Goal: Task Accomplishment & Management: Use online tool/utility

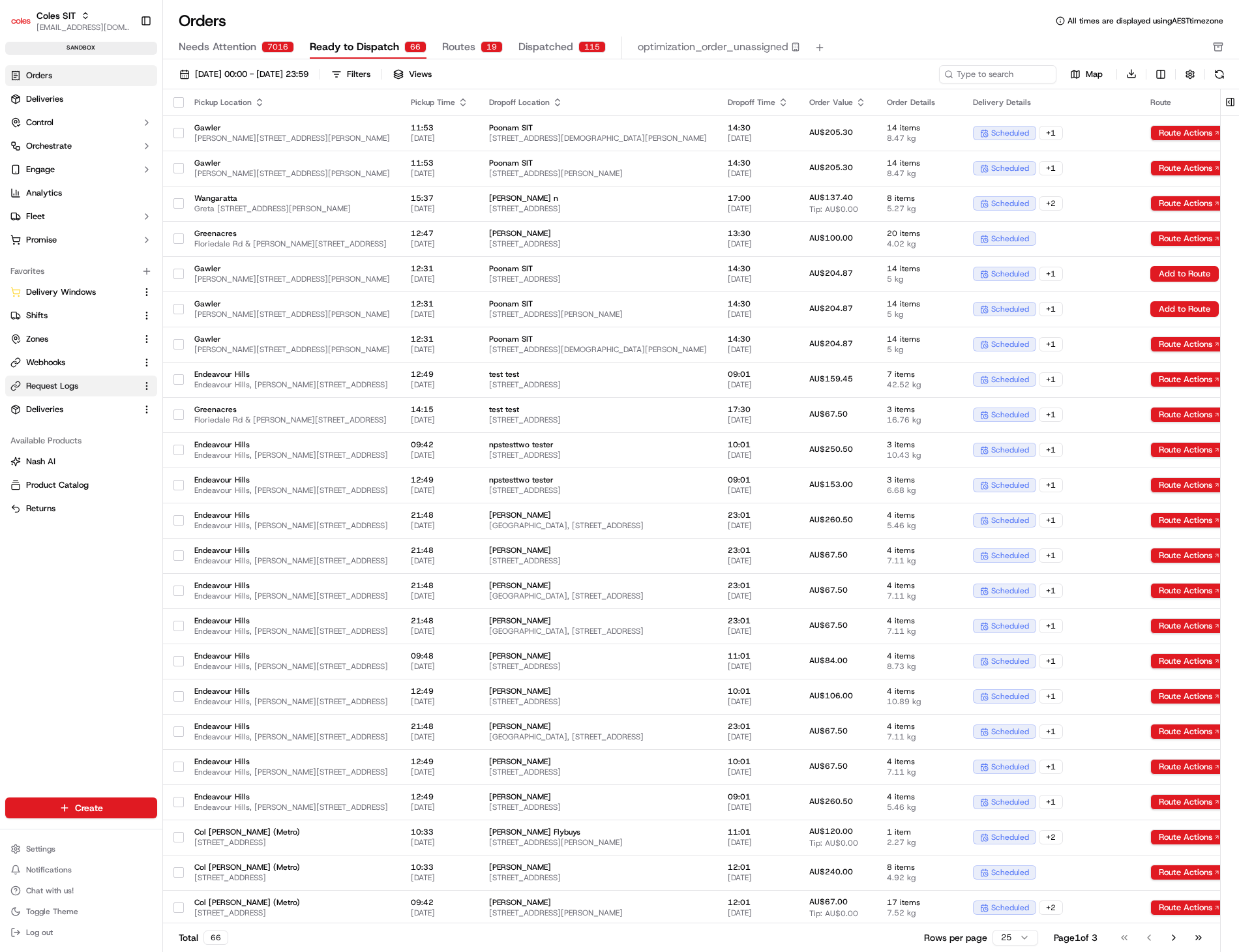
click at [63, 381] on span "Request Logs" at bounding box center [52, 386] width 52 height 12
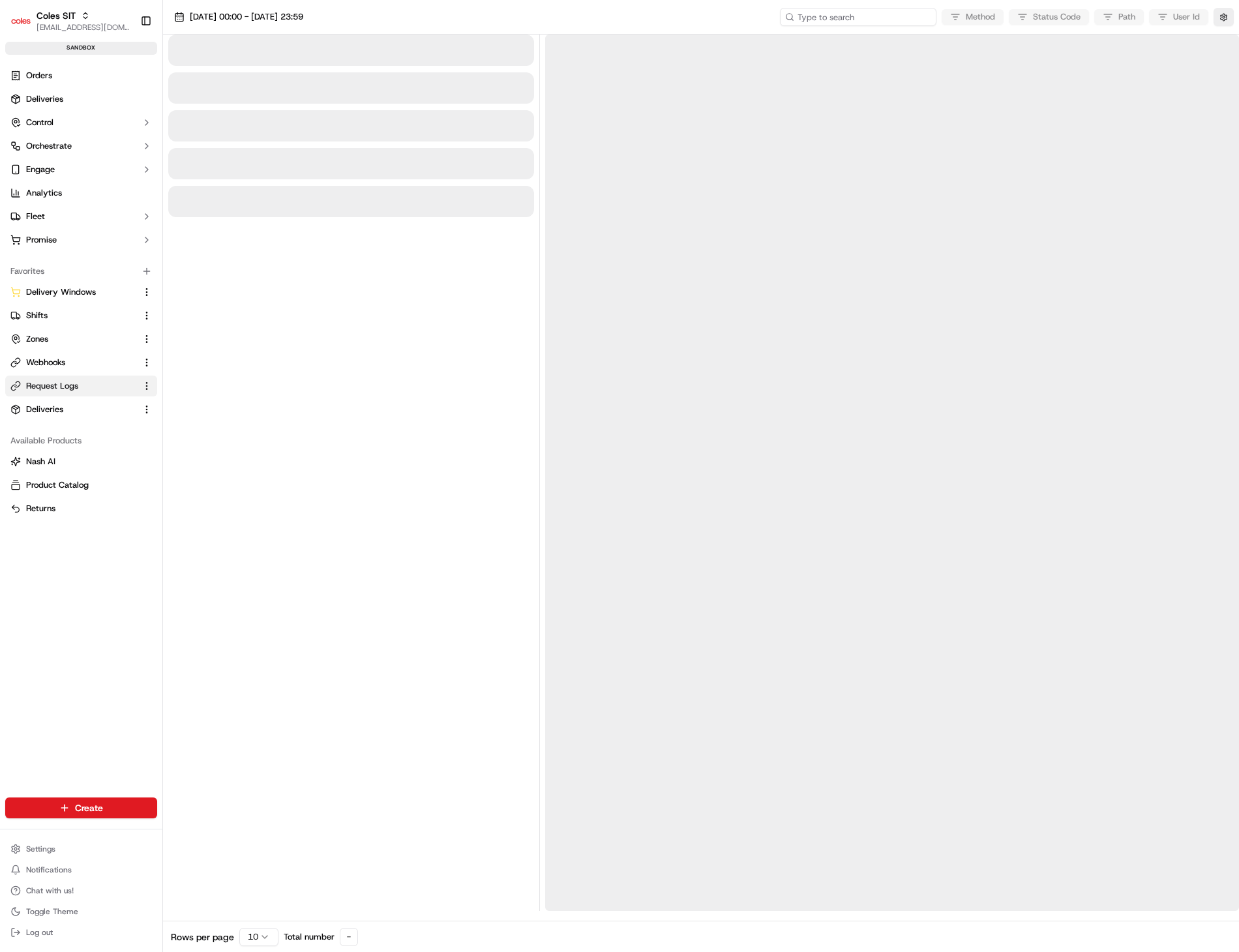
click at [887, 17] on input at bounding box center [858, 17] width 157 height 18
paste input "1-68ca536f-1639dfd21e8bc39e00023339"
type input "1-68ca536f-1639dfd21e8bc39e00023339"
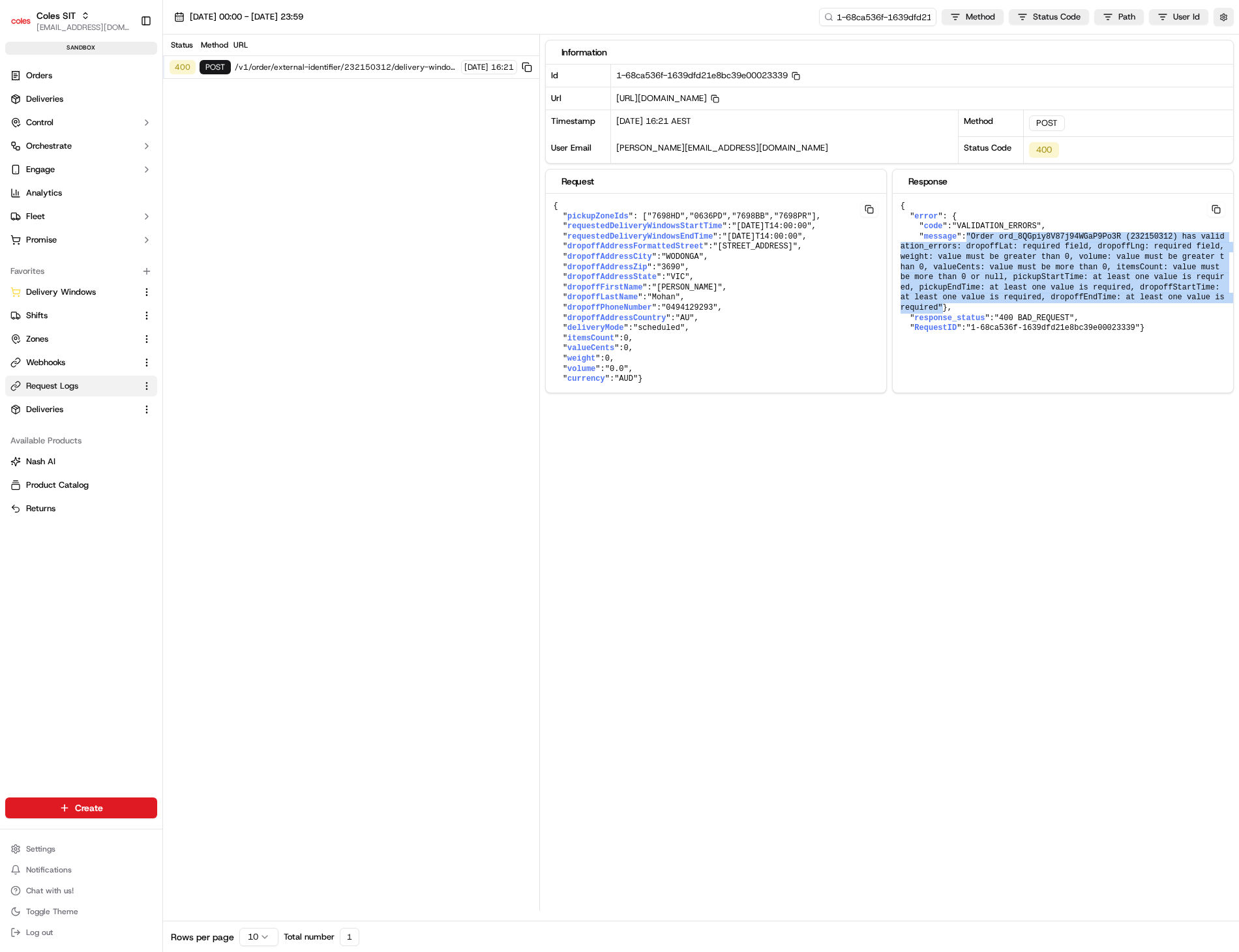
drag, startPoint x: 1094, startPoint y: 295, endPoint x: 963, endPoint y: 235, distance: 144.1
click at [963, 235] on pre "{ " error ": { " code ": "VALIDATION_ERRORS" , " message ": "Order ord_8QGpiy8V…" at bounding box center [1063, 268] width 340 height 148
drag, startPoint x: 950, startPoint y: 348, endPoint x: 895, endPoint y: 206, distance: 152.3
click at [895, 206] on pre "{ " error ": { " code ": "VALIDATION_ERRORS" , " message ": "Order ord_8QGpiy8V…" at bounding box center [1063, 268] width 340 height 148
copy pre "{ " error ": { " code ": "VALIDATION_ERRORS" , " message ": "Order ord_8QGpiy8V…"
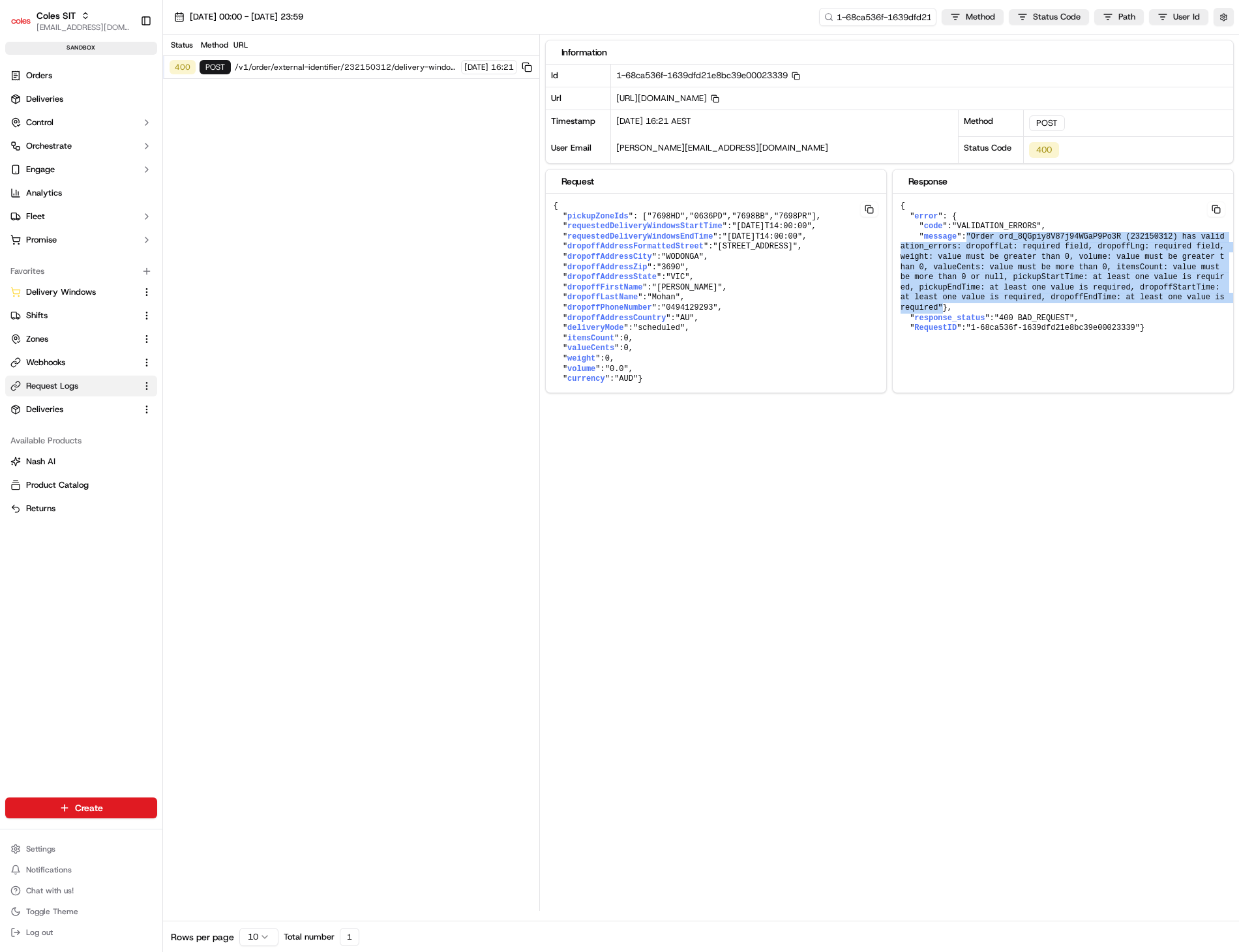
click at [1019, 269] on span ""Order ord_8QGpiy8V87j94WGaP9Po3R (232150312) has validation_errors: dropoffLat…" at bounding box center [1065, 272] width 328 height 80
click at [1045, 272] on span ""Order ord_8QGpiy8V87j94WGaP9Po3R (232150312) has validation_errors: dropoffLat…" at bounding box center [1065, 272] width 328 height 80
drag, startPoint x: 1102, startPoint y: 299, endPoint x: 911, endPoint y: 237, distance: 200.8
click at [911, 237] on pre "{ " error ": { " code ": "VALIDATION_ERRORS" , " message ": "Order ord_8QGpiy8V…" at bounding box center [1063, 268] width 340 height 148
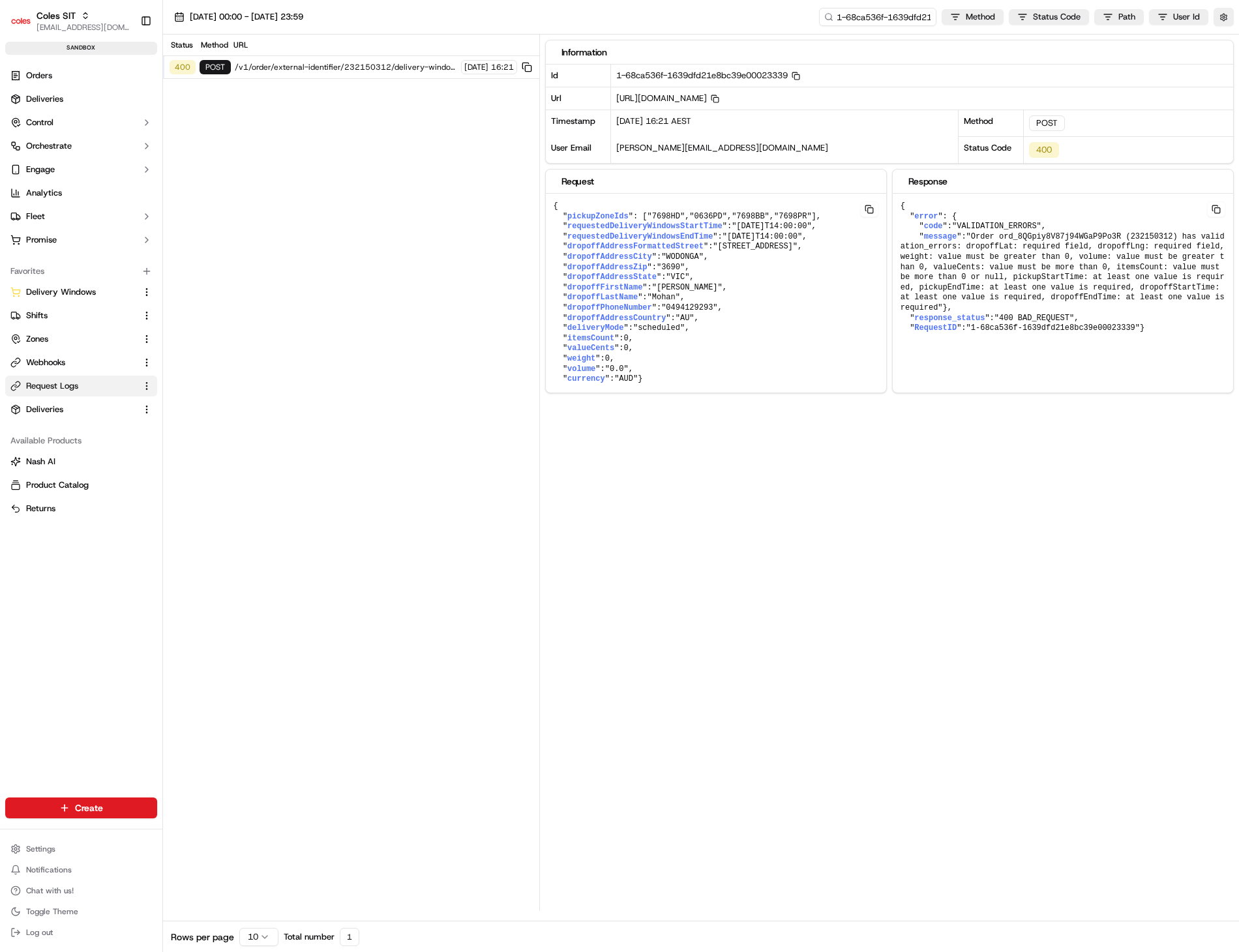
click at [778, 363] on pre "{ " pickupZoneIds ": [ "7698HD" , "0636PD" , "7698BB" , "7698PR" ], " requested…" at bounding box center [716, 293] width 340 height 199
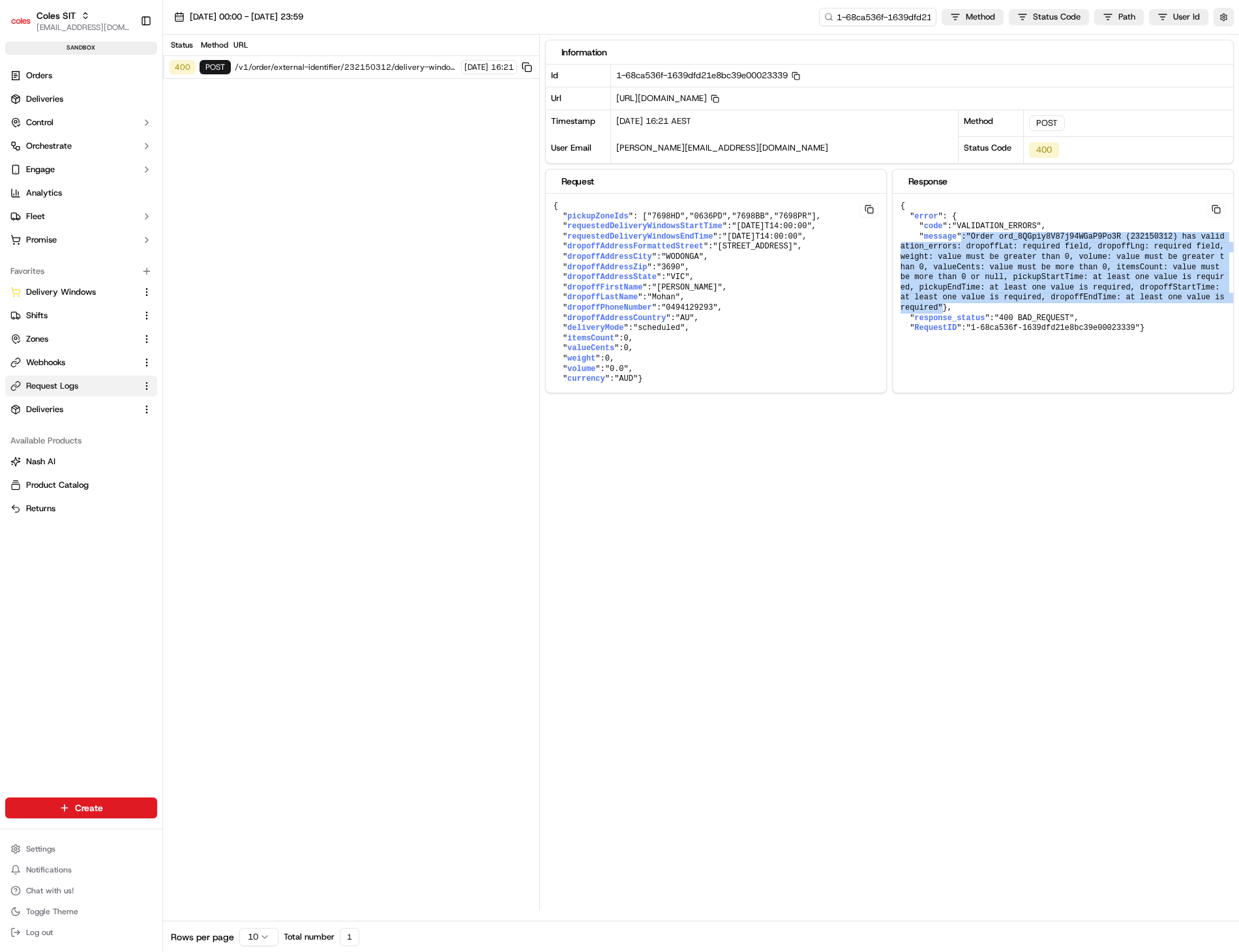
drag, startPoint x: 1098, startPoint y: 298, endPoint x: 956, endPoint y: 237, distance: 154.5
click at [956, 237] on pre "{ " error ": { " code ": "VALIDATION_ERRORS" , " message ": "Order ord_8QGpiy8V…" at bounding box center [1063, 268] width 340 height 148
click at [1130, 237] on span ""Order ord_8QGpiy8V87j94WGaP9Po3R (232150312) has validation_errors: dropoffLat…" at bounding box center [1065, 272] width 328 height 80
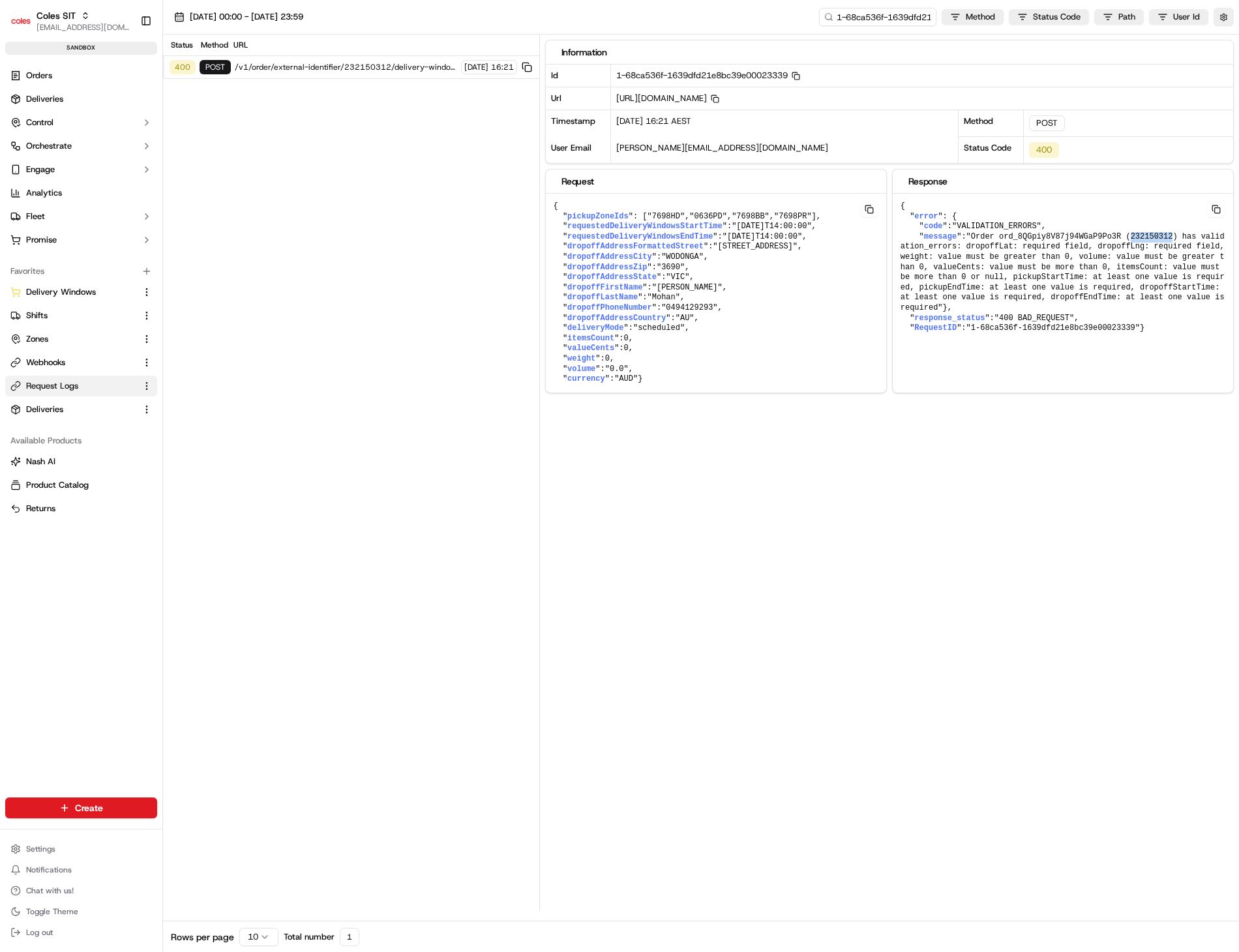
click at [1130, 237] on span ""Order ord_8QGpiy8V87j94WGaP9Po3R (232150312) has validation_errors: dropoffLat…" at bounding box center [1065, 272] width 328 height 80
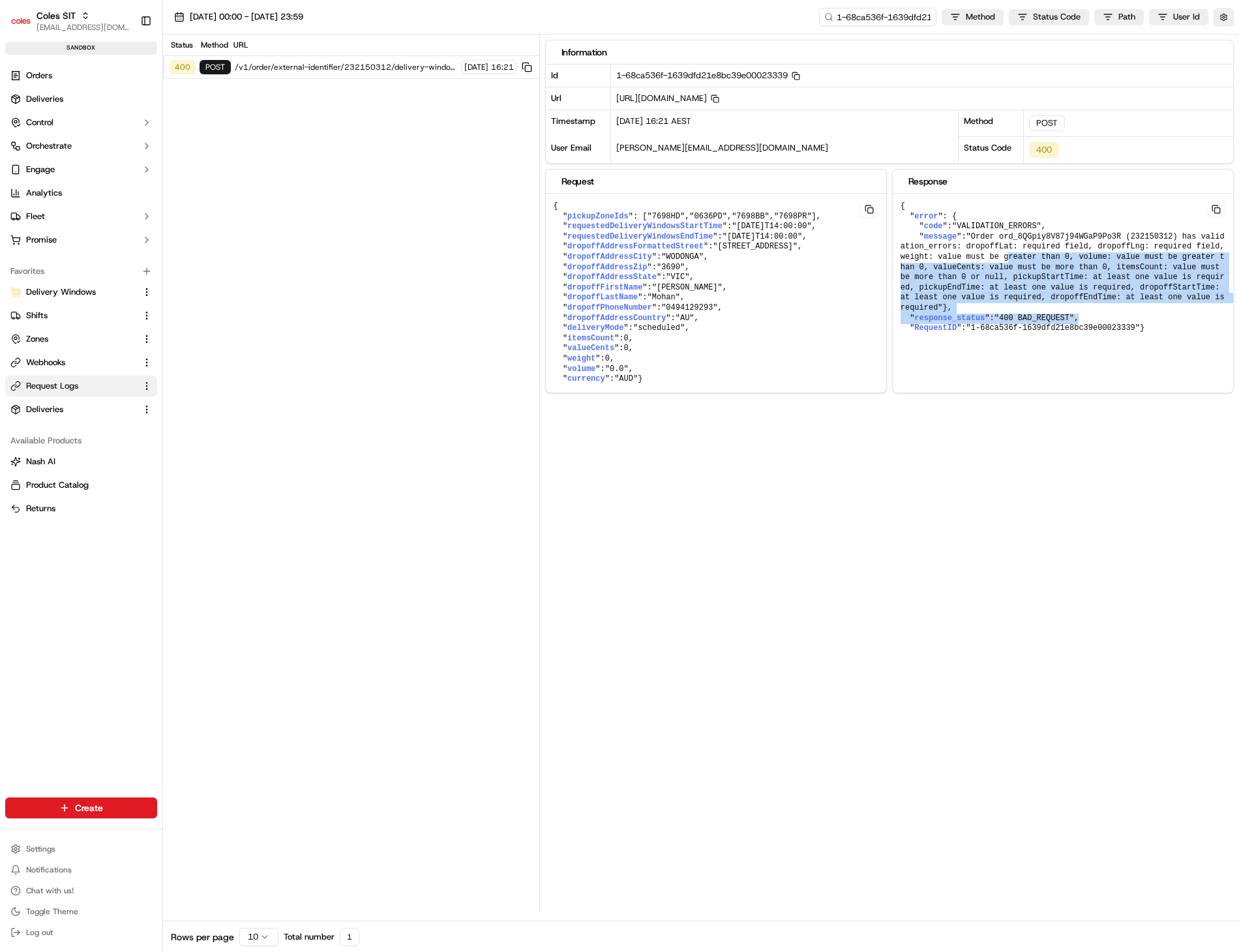
drag, startPoint x: 956, startPoint y: 252, endPoint x: 1074, endPoint y: 316, distance: 134.2
click at [1074, 316] on pre "{ " error ": { " code ": "VALIDATION_ERRORS" , " message ": "Order ord_8QGpiy8V…" at bounding box center [1063, 268] width 340 height 148
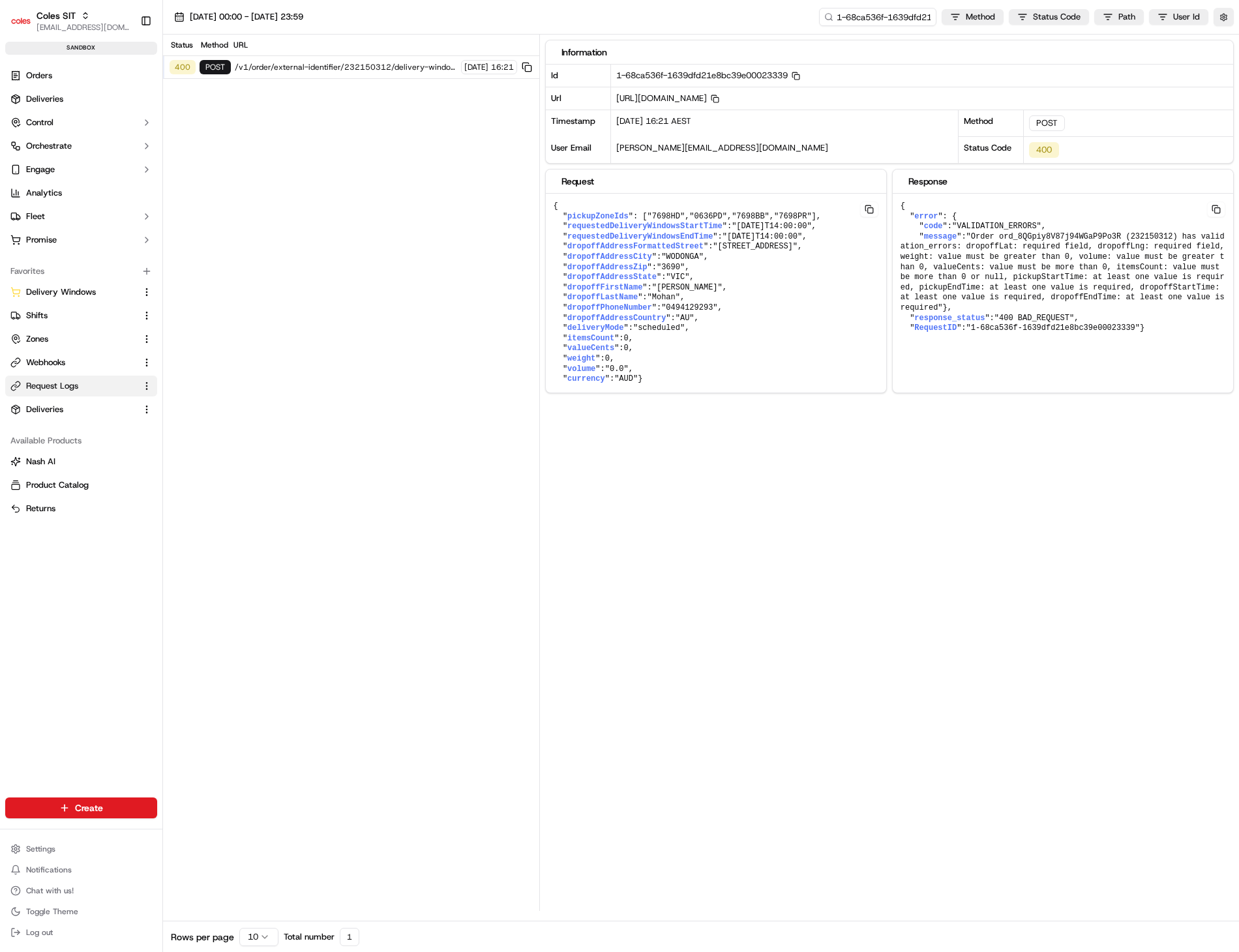
click at [1117, 324] on span ""1-68ca536f-1639dfd21e8bc39e00023339"" at bounding box center [1053, 328] width 173 height 9
drag, startPoint x: 996, startPoint y: 351, endPoint x: 897, endPoint y: 206, distance: 175.6
click at [897, 206] on pre "{ " error ": { " code ": "VALIDATION_ERRORS" , " message ": "Order ord_8QGpiy8V…" at bounding box center [1063, 268] width 340 height 148
copy pre "{ " error ": { " code ": "VALIDATION_ERRORS" , " message ": "Order ord_8QGpiy8V…"
click at [1066, 275] on span ""Order ord_8QGpiy8V87j94WGaP9Po3R (232150312) has validation_errors: dropoffLat…" at bounding box center [1065, 272] width 328 height 80
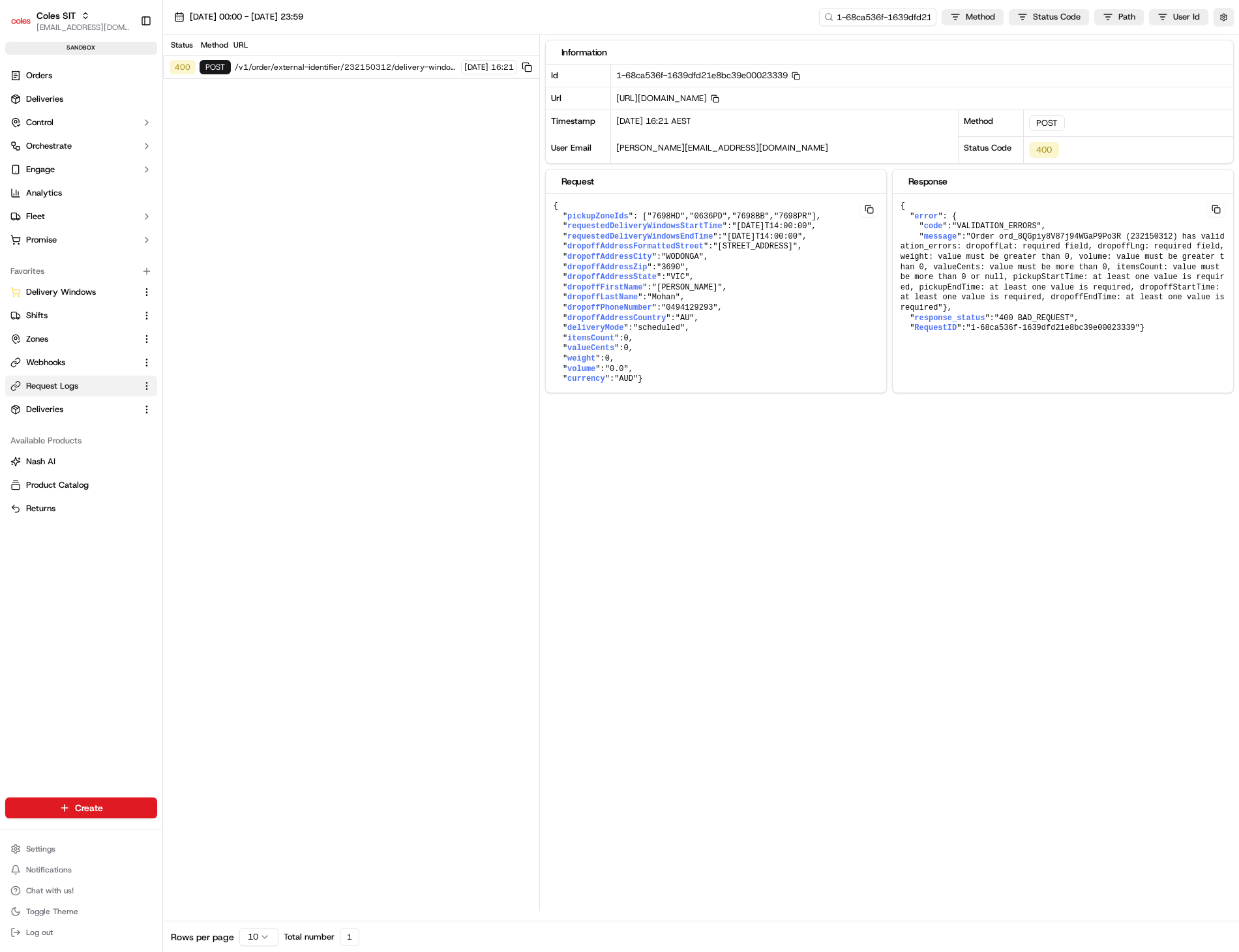
click at [1138, 236] on span ""Order ord_8QGpiy8V87j94WGaP9Po3R (232150312) has validation_errors: dropoffLat…" at bounding box center [1065, 272] width 328 height 80
click at [1009, 371] on div "{ " error ": { " code ": "VALIDATION_ERRORS" , " message ": "Order ord_8QGpiy8V…" at bounding box center [1063, 305] width 340 height 223
click at [35, 79] on span "Orders" at bounding box center [38, 76] width 26 height 12
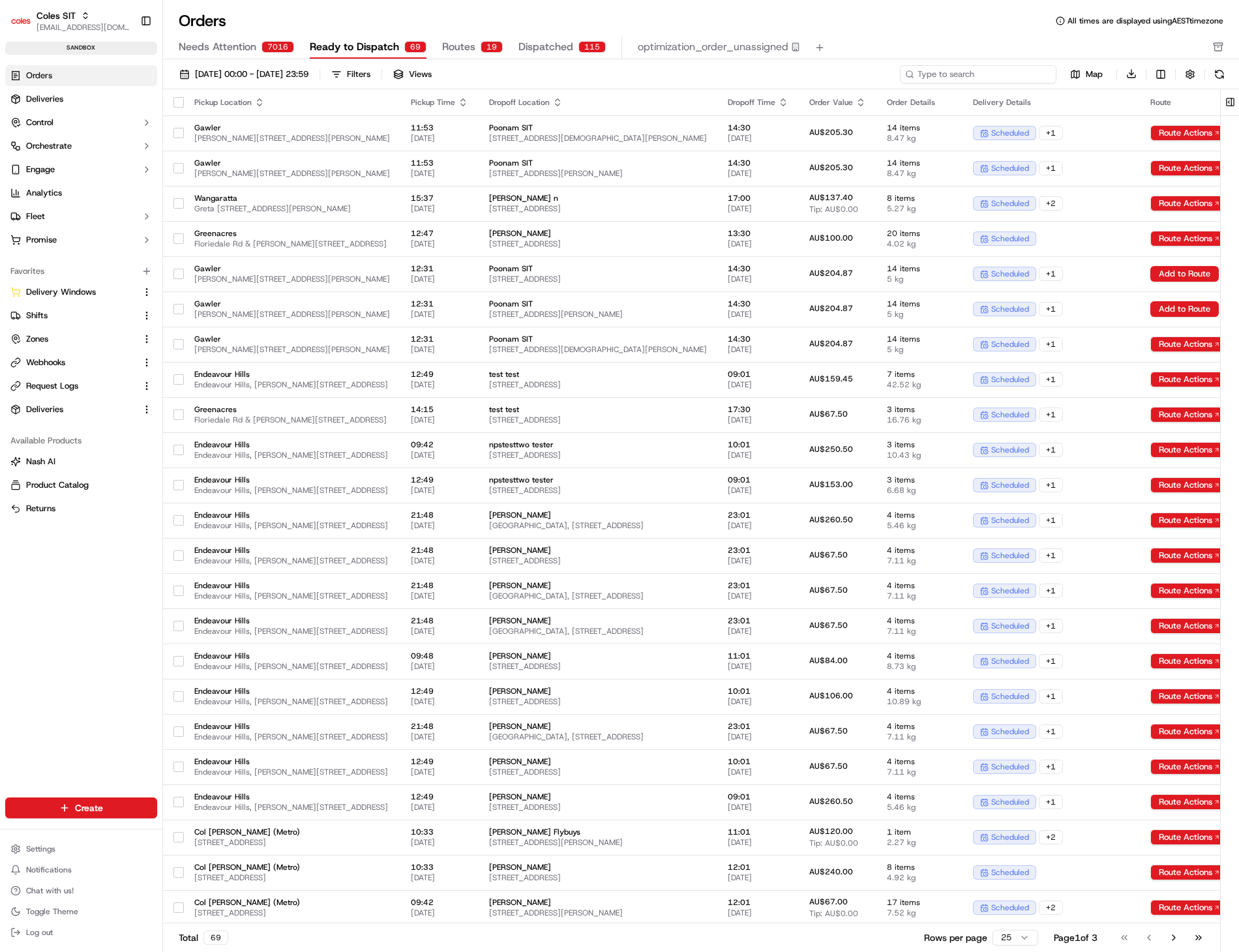
click at [1000, 81] on input at bounding box center [978, 75] width 157 height 18
paste input "232150312"
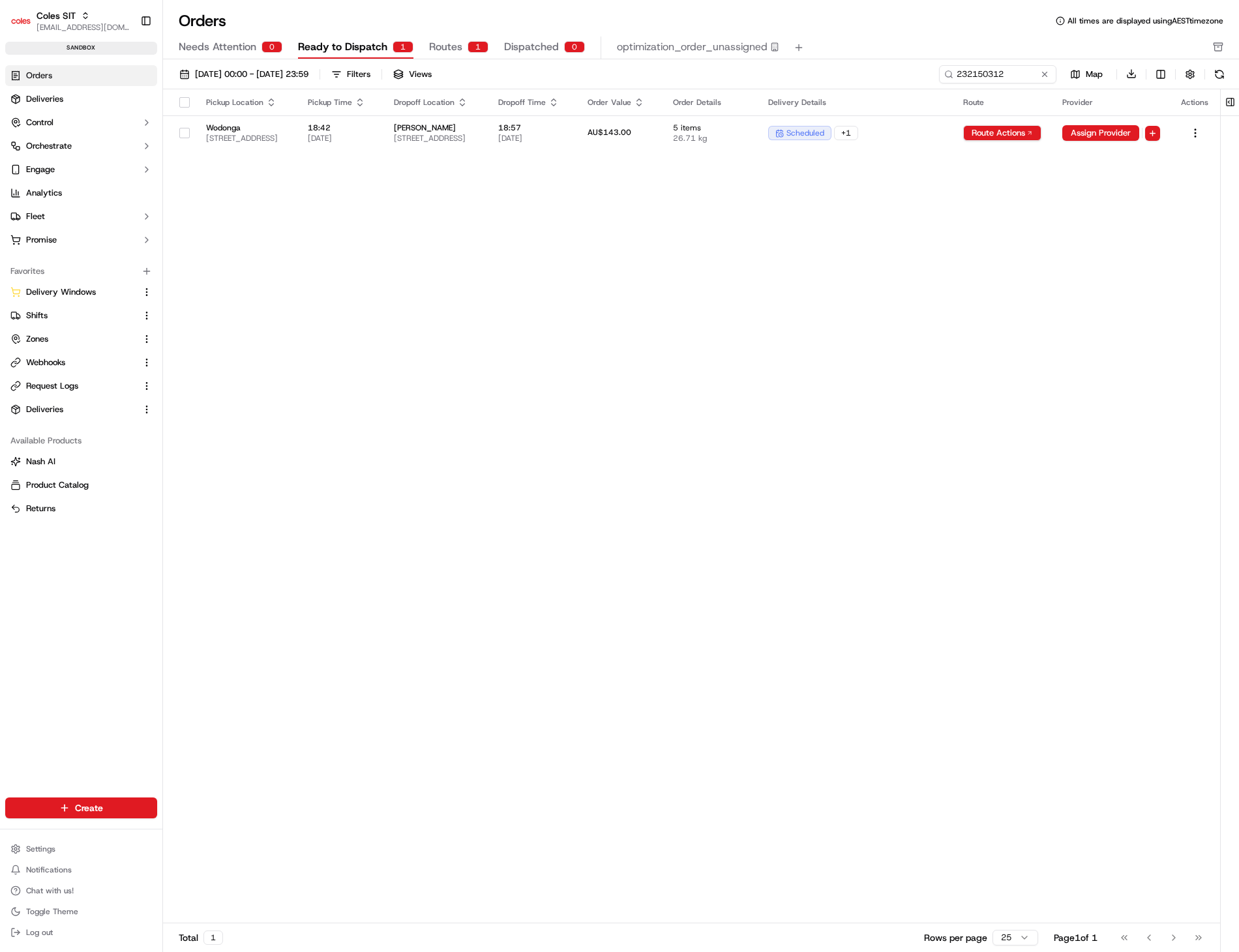
click at [372, 49] on span "Ready to Dispatch" at bounding box center [342, 47] width 89 height 16
click at [1139, 131] on button "Assign Provider" at bounding box center [1100, 133] width 77 height 16
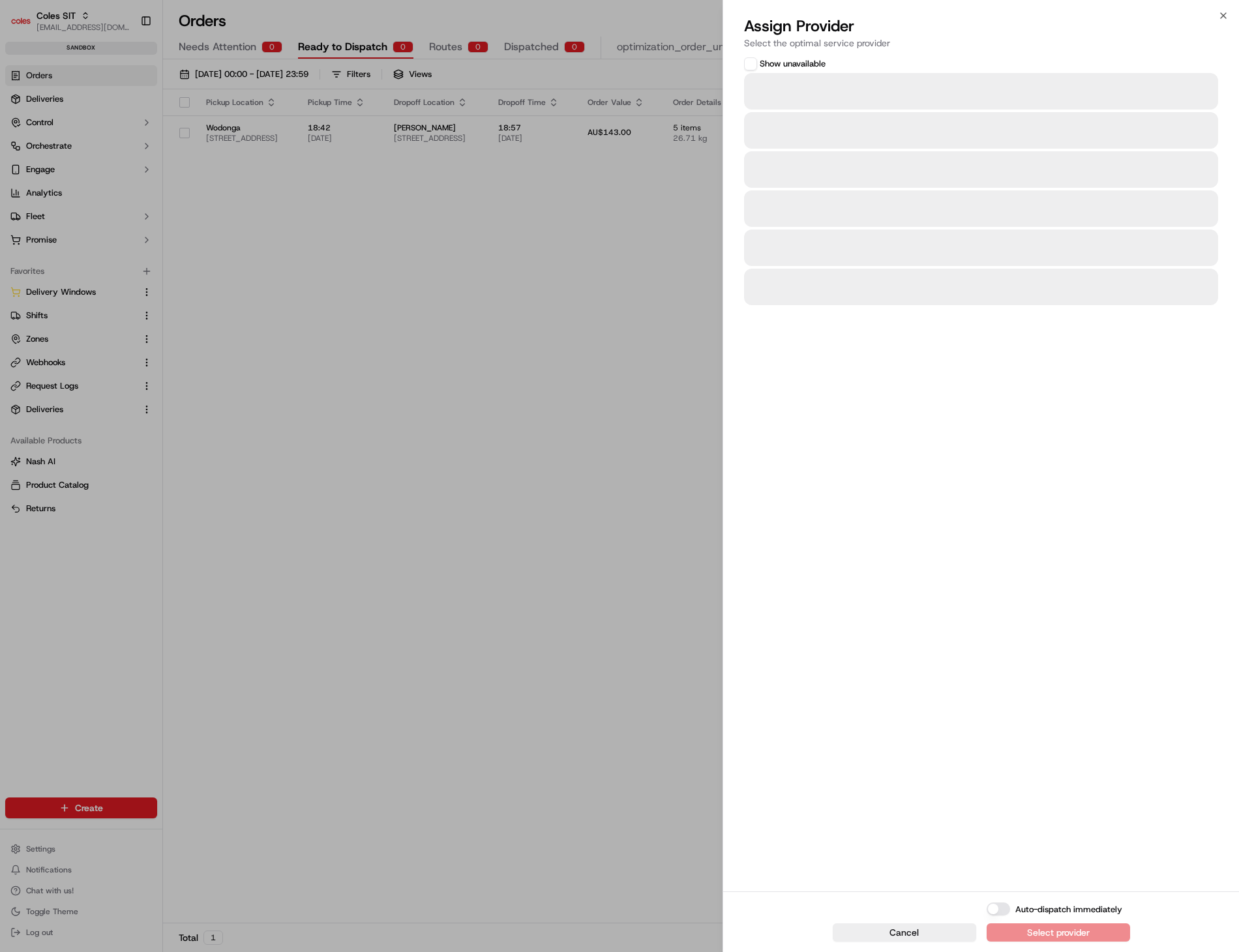
click at [1222, 17] on icon "button" at bounding box center [1223, 16] width 11 height 11
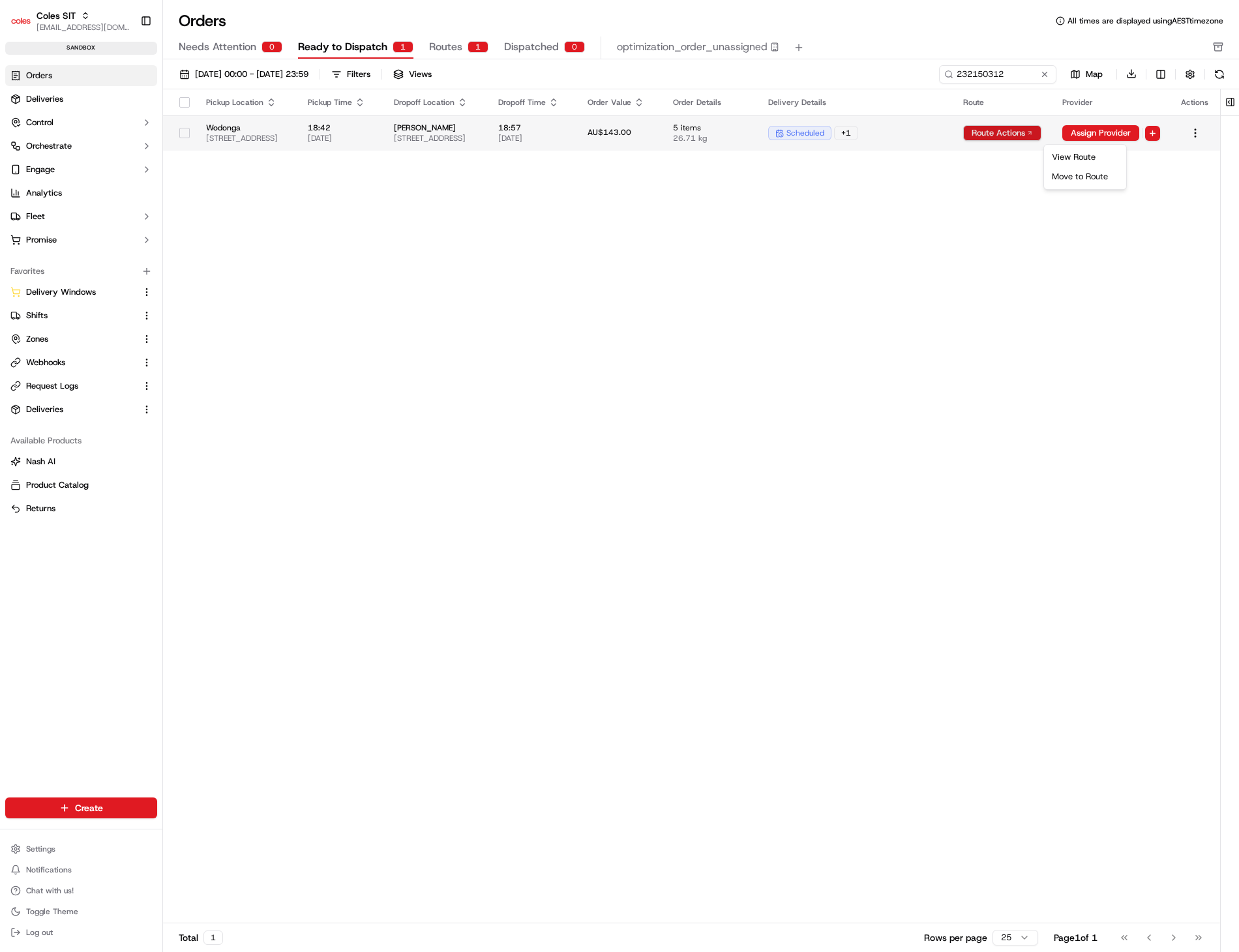
click at [1103, 133] on html "Coles SIT [EMAIL_ADDRESS][DOMAIN_NAME] Toggle Sidebar sandbox Orders Deliveries…" at bounding box center [619, 476] width 1239 height 952
click at [1098, 159] on div "View Route" at bounding box center [1085, 157] width 77 height 20
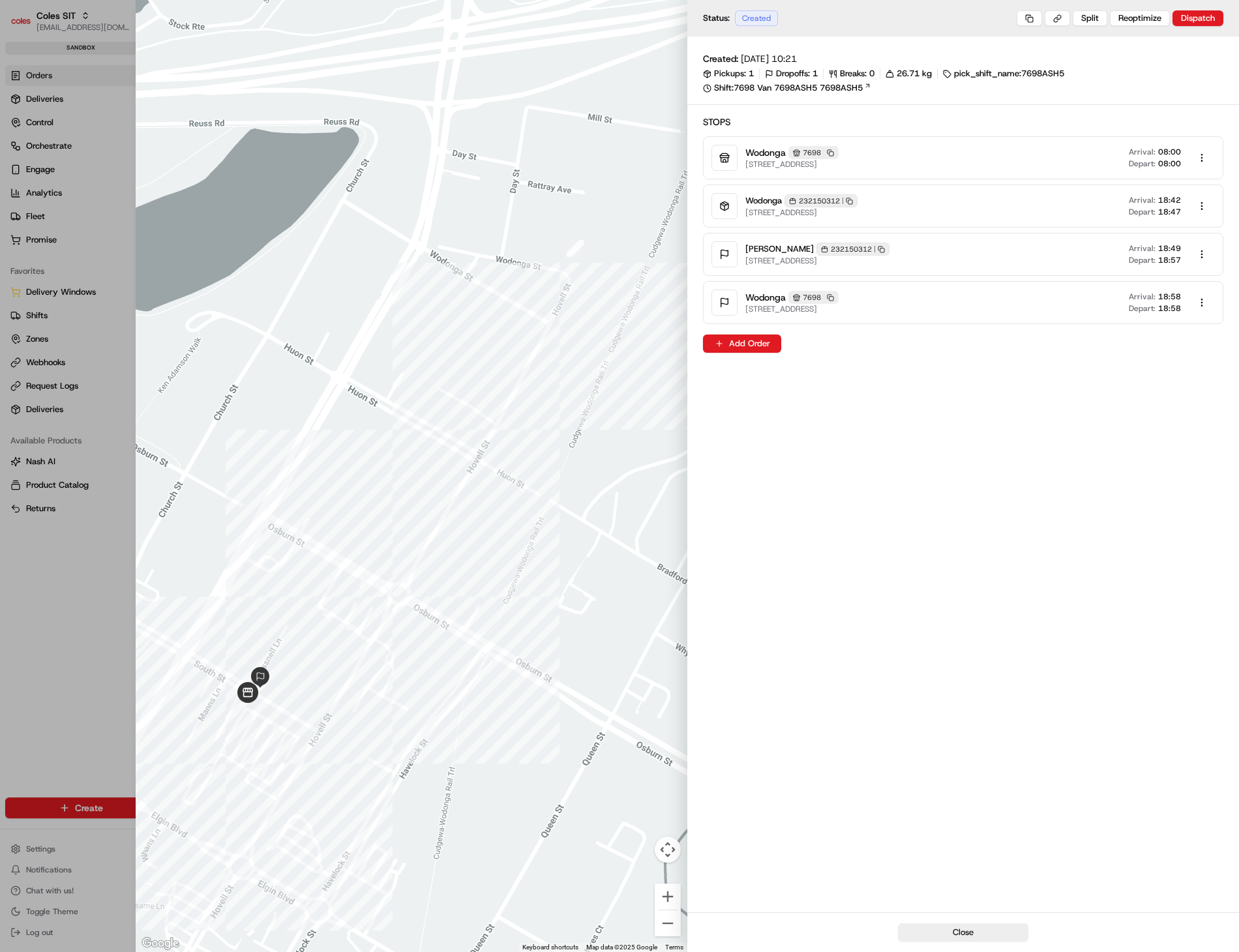
drag, startPoint x: 851, startPoint y: 380, endPoint x: 835, endPoint y: 364, distance: 22.6
click at [850, 380] on div "Created: [DATE] 10:21 Pickups: 1 Dropoffs: 1 Breaks: 0 26.71 kg pick_shift_name…" at bounding box center [963, 474] width 552 height 875
click at [106, 546] on div at bounding box center [619, 476] width 1239 height 952
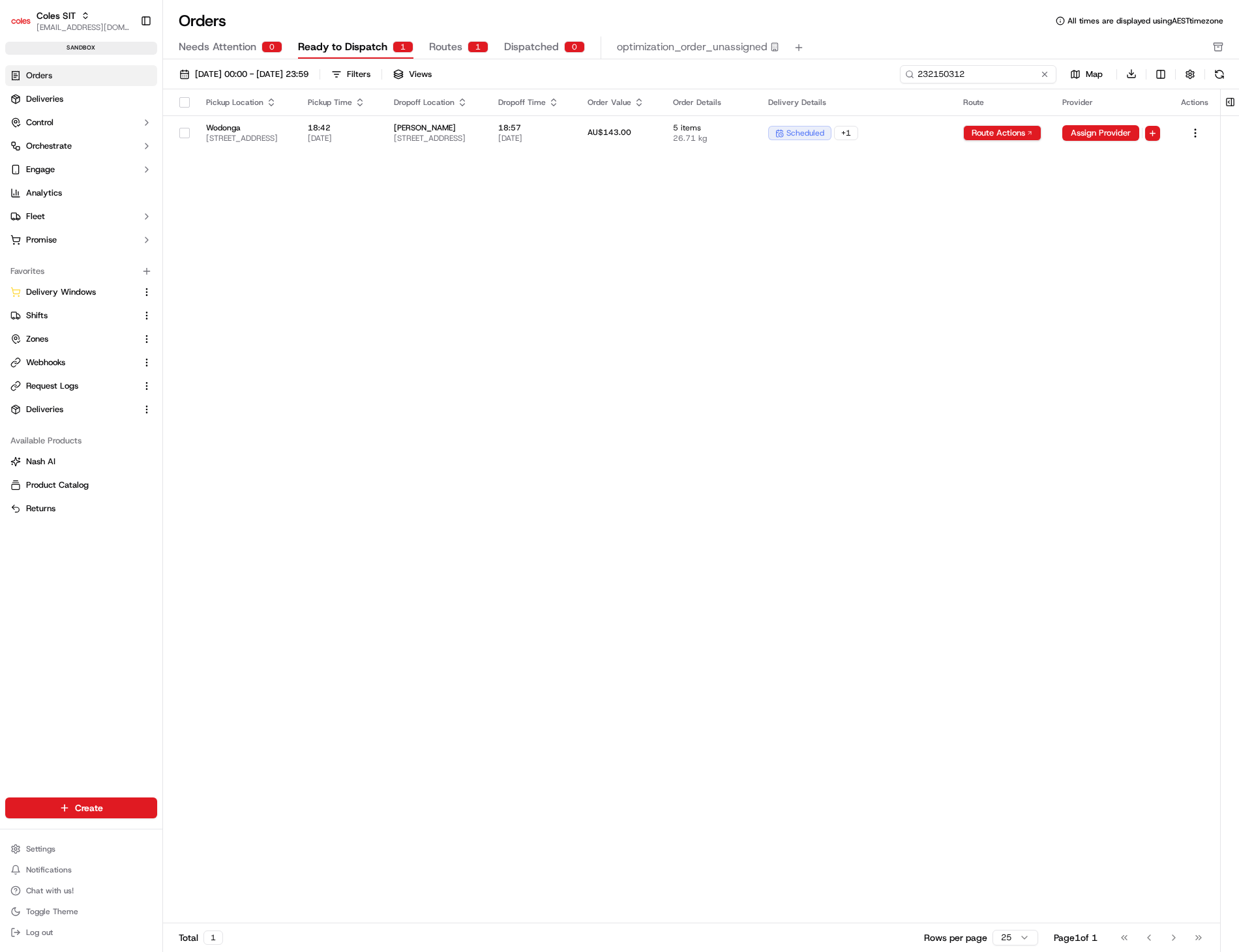
click at [989, 76] on input "232150312" at bounding box center [978, 75] width 157 height 18
paste input "1-68ca5c88-25d797b045fde3b33208d9c7"
type input "232150312"
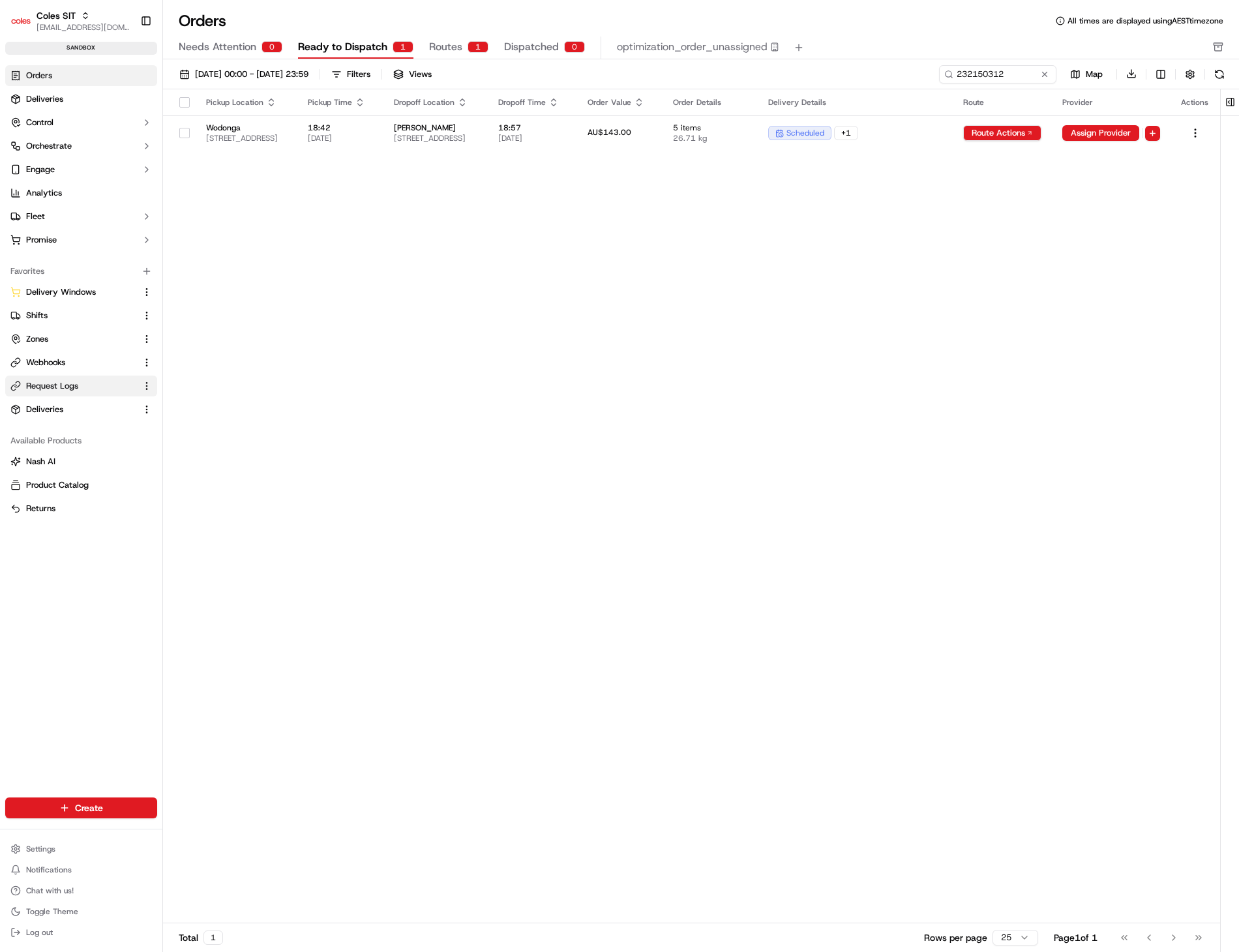
click at [48, 387] on span "Request Logs" at bounding box center [52, 386] width 52 height 12
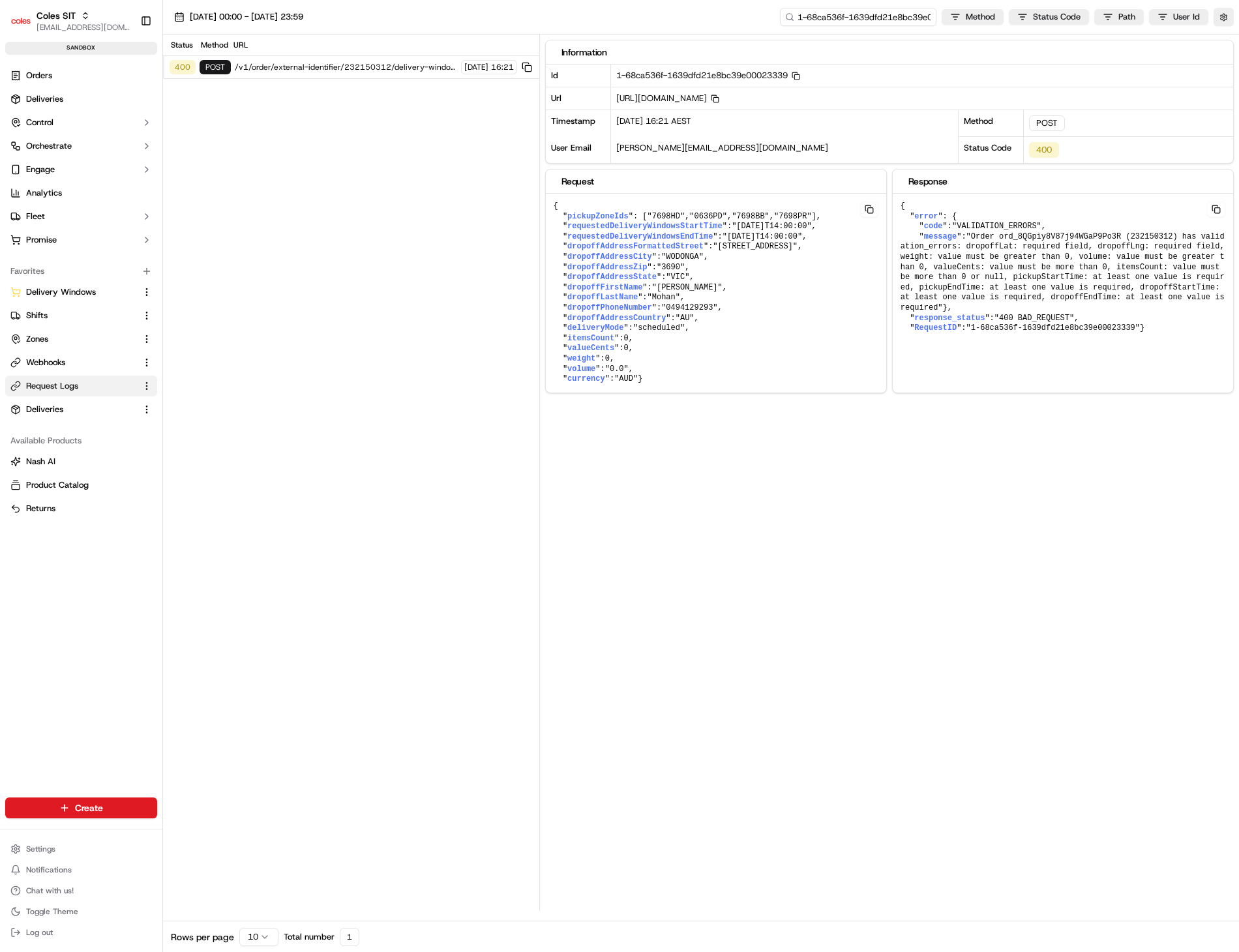
click at [893, 15] on input "1-68ca536f-1639dfd21e8bc39e00023339" at bounding box center [858, 17] width 157 height 18
paste input "c88-25d797b045fde3b33208d9c7"
type input "1-68ca5c88-25d797b045fde3b33208d9c7"
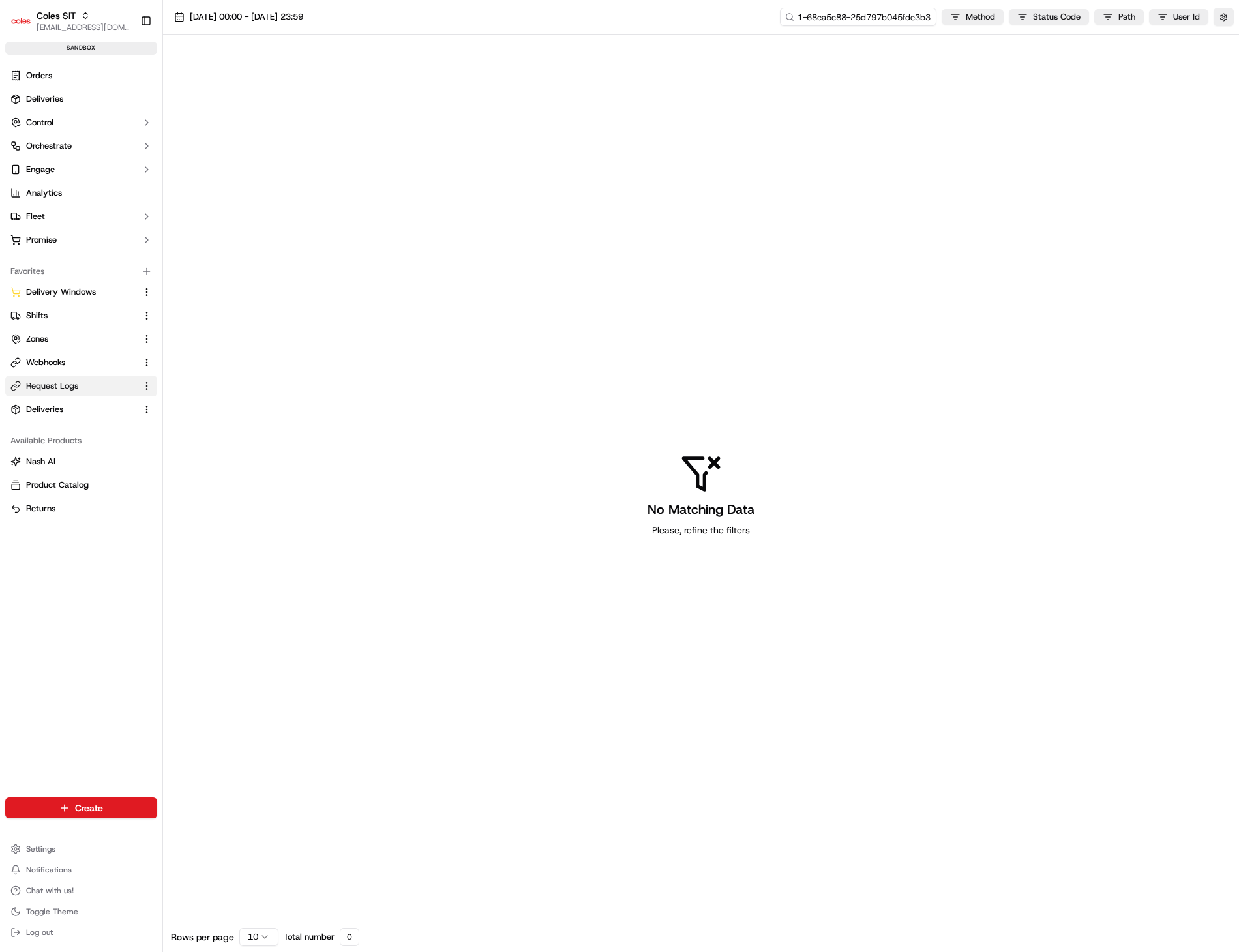
click at [920, 20] on input "1-68ca5c88-25d797b045fde3b33208d9c7" at bounding box center [858, 17] width 157 height 18
drag, startPoint x: 929, startPoint y: 18, endPoint x: 962, endPoint y: 18, distance: 33.0
click at [962, 18] on div "1-68ca5c88-25d797b045fde3b33208d9c7 Method Status Code Path User Id" at bounding box center [1006, 17] width 454 height 18
type input "1-68ca5c88-25d797b045fde3b9c7"
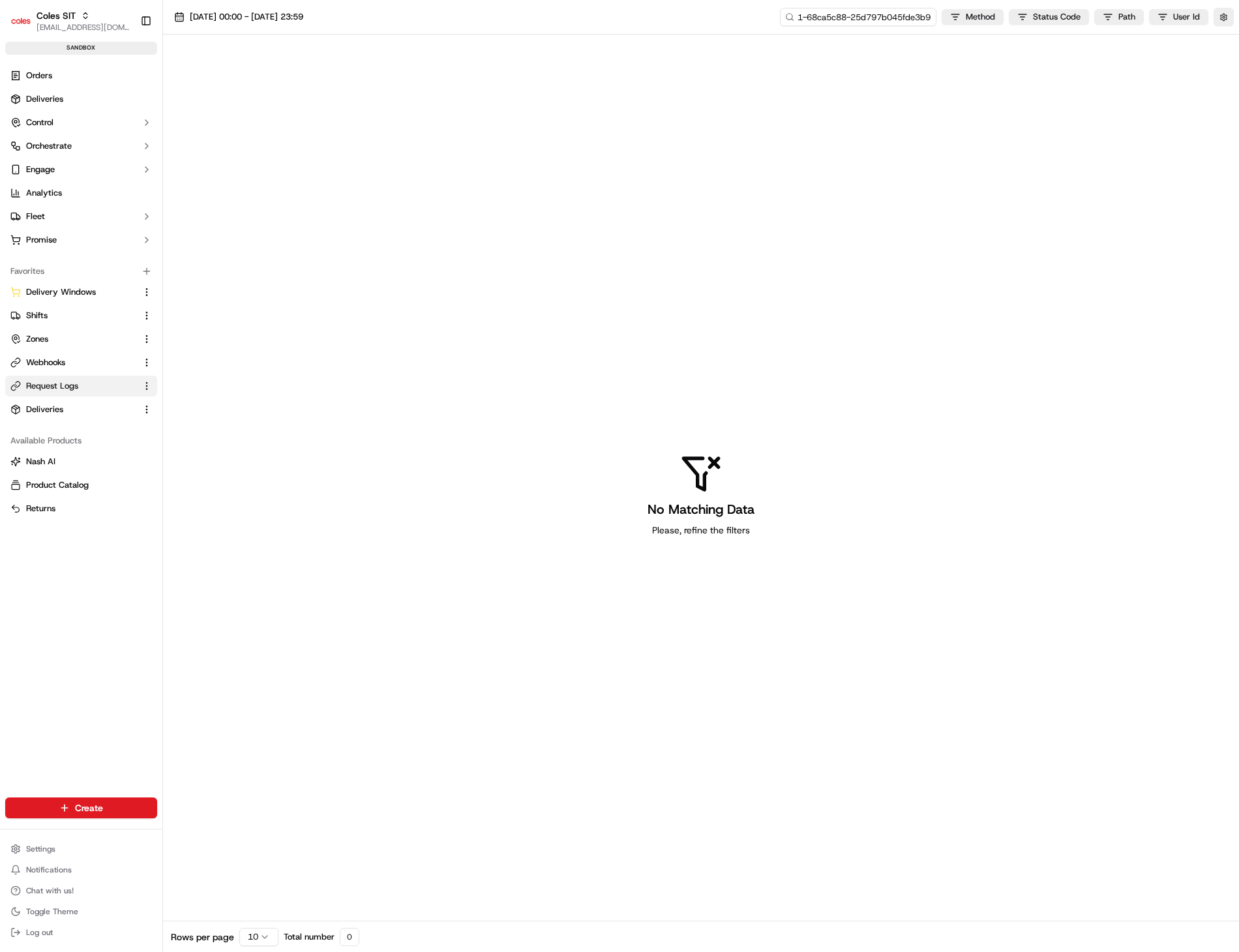
click at [921, 15] on input "1-68ca5c88-25d797b045fde3b9c7" at bounding box center [858, 17] width 157 height 18
paste input "33208d"
type input "1-68ca5c88-25d797b045fde3b33208d9c7"
drag, startPoint x: 922, startPoint y: 17, endPoint x: 987, endPoint y: 20, distance: 65.1
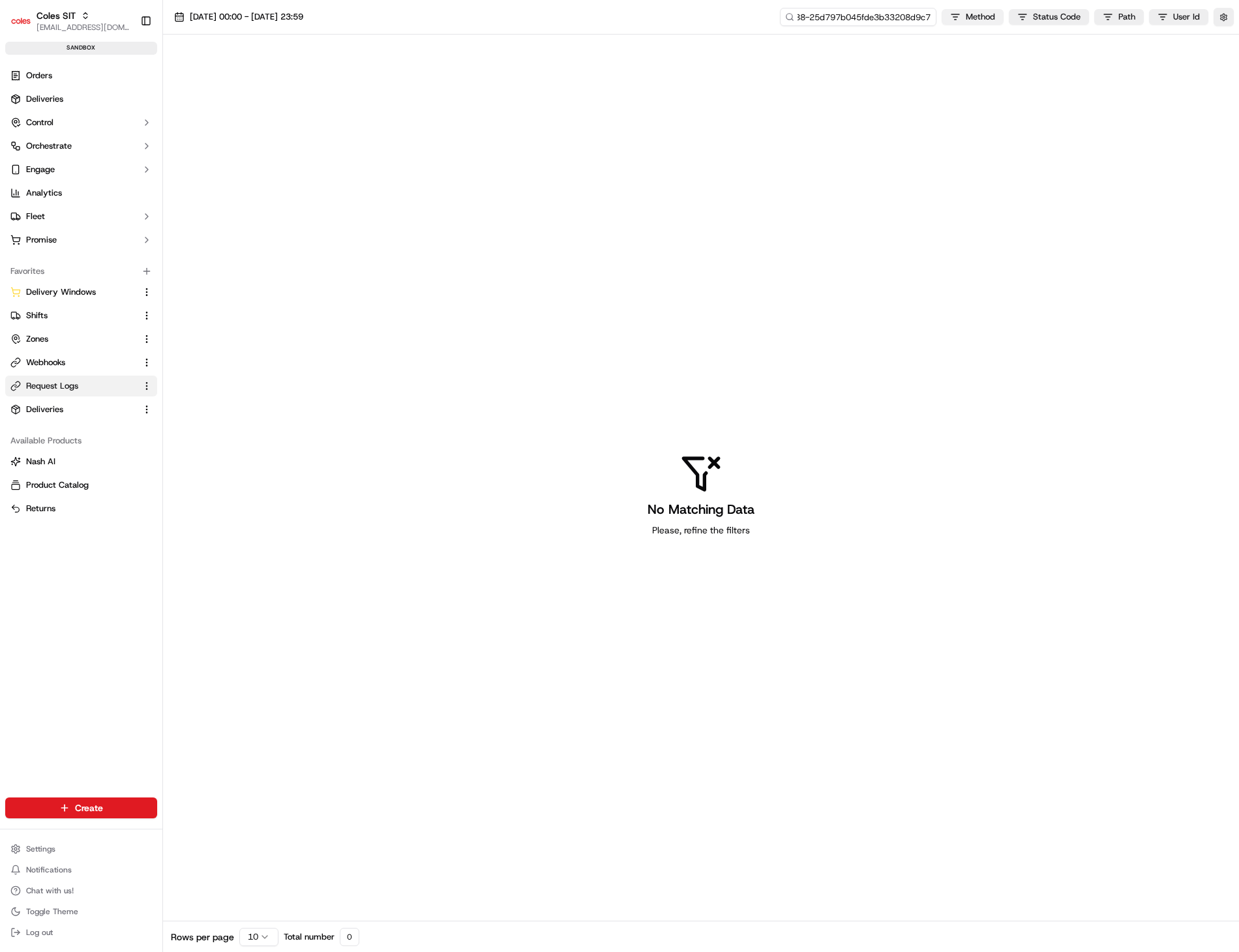
click at [987, 20] on div "1-68ca5c88-25d797b045fde3b33208d9c7 Method Status Code Path User Id" at bounding box center [1006, 17] width 454 height 18
click at [923, 18] on input "1-68ca5c88-25d797b045fde3b33208d9c7" at bounding box center [858, 17] width 157 height 18
type input "1-68ca5c88-25d797b045fde3b33208d9c7"
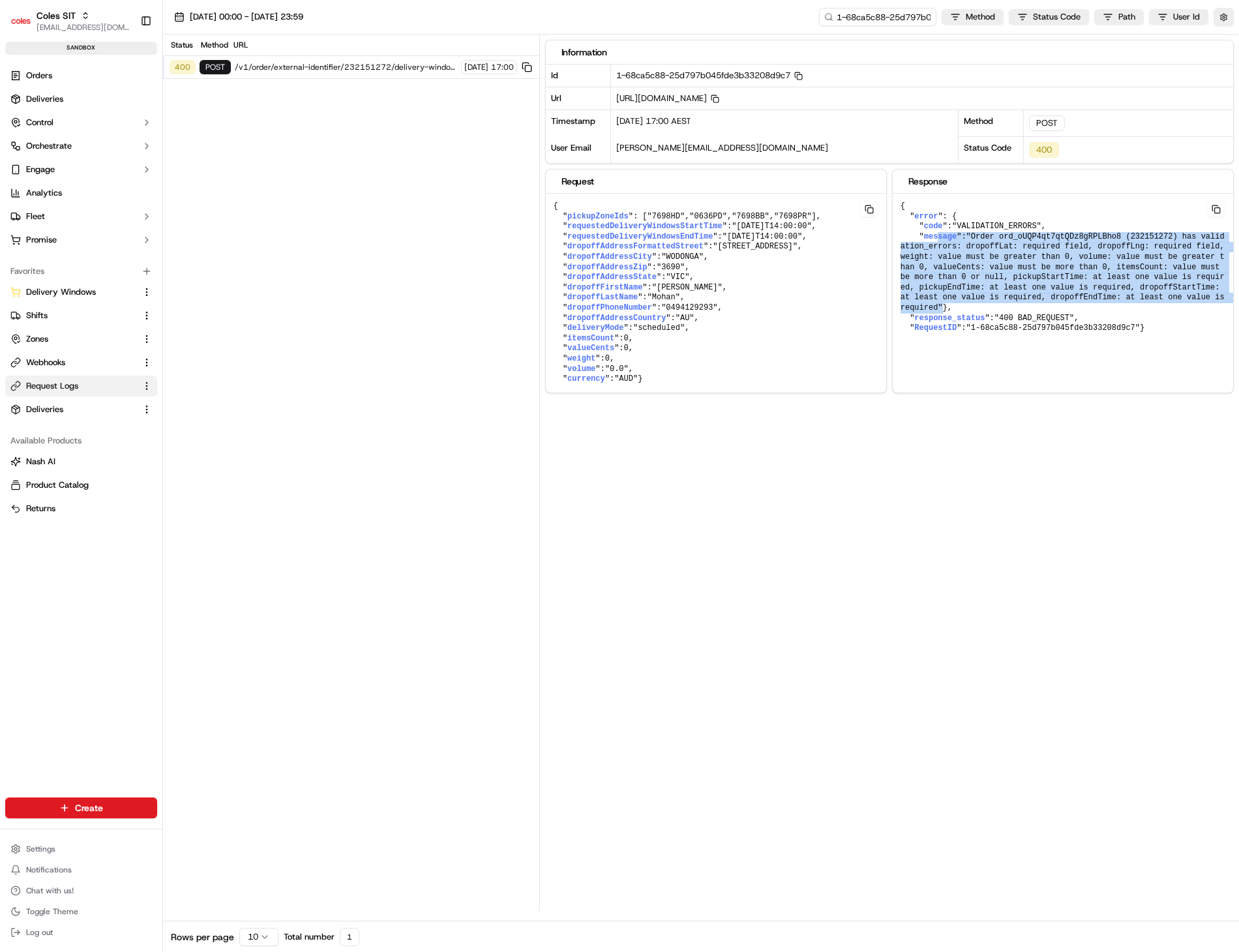
drag, startPoint x: 1098, startPoint y: 295, endPoint x: 933, endPoint y: 237, distance: 174.9
click at [933, 237] on pre "{ " error ": { " code ": "VALIDATION_ERRORS" , " message ": "Order ord_oUQP4qt7…" at bounding box center [1063, 268] width 340 height 148
click at [1135, 237] on span ""Order ord_oUQP4qt7qtQDz8gRPLBho8 (232151272) has validation_errors: dropoffLat…" at bounding box center [1065, 272] width 328 height 80
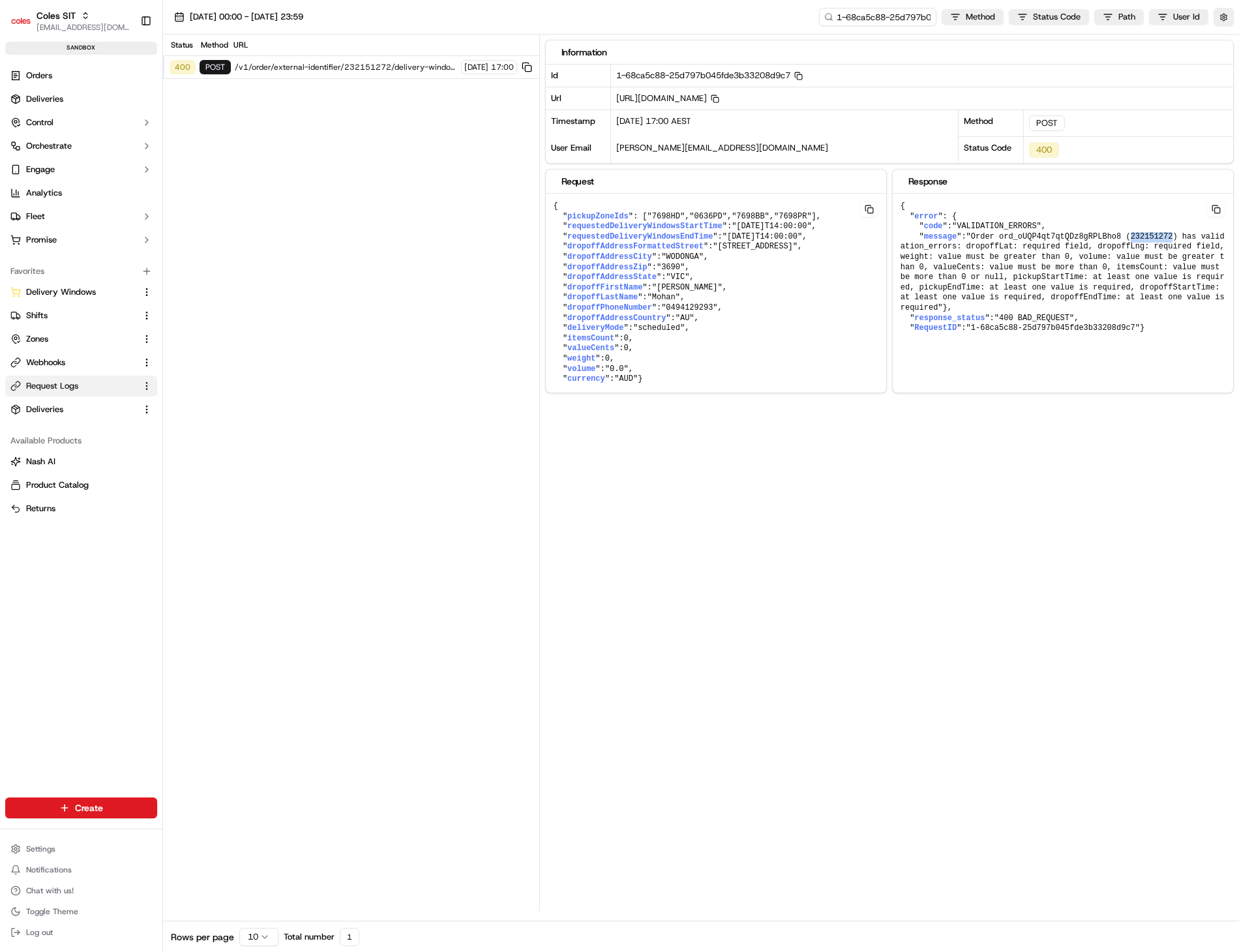
click at [1135, 237] on span ""Order ord_oUQP4qt7qtQDz8gRPLBho8 (232151272) has validation_errors: dropoffLat…" at bounding box center [1065, 272] width 328 height 80
click at [47, 77] on span "Orders" at bounding box center [38, 76] width 26 height 12
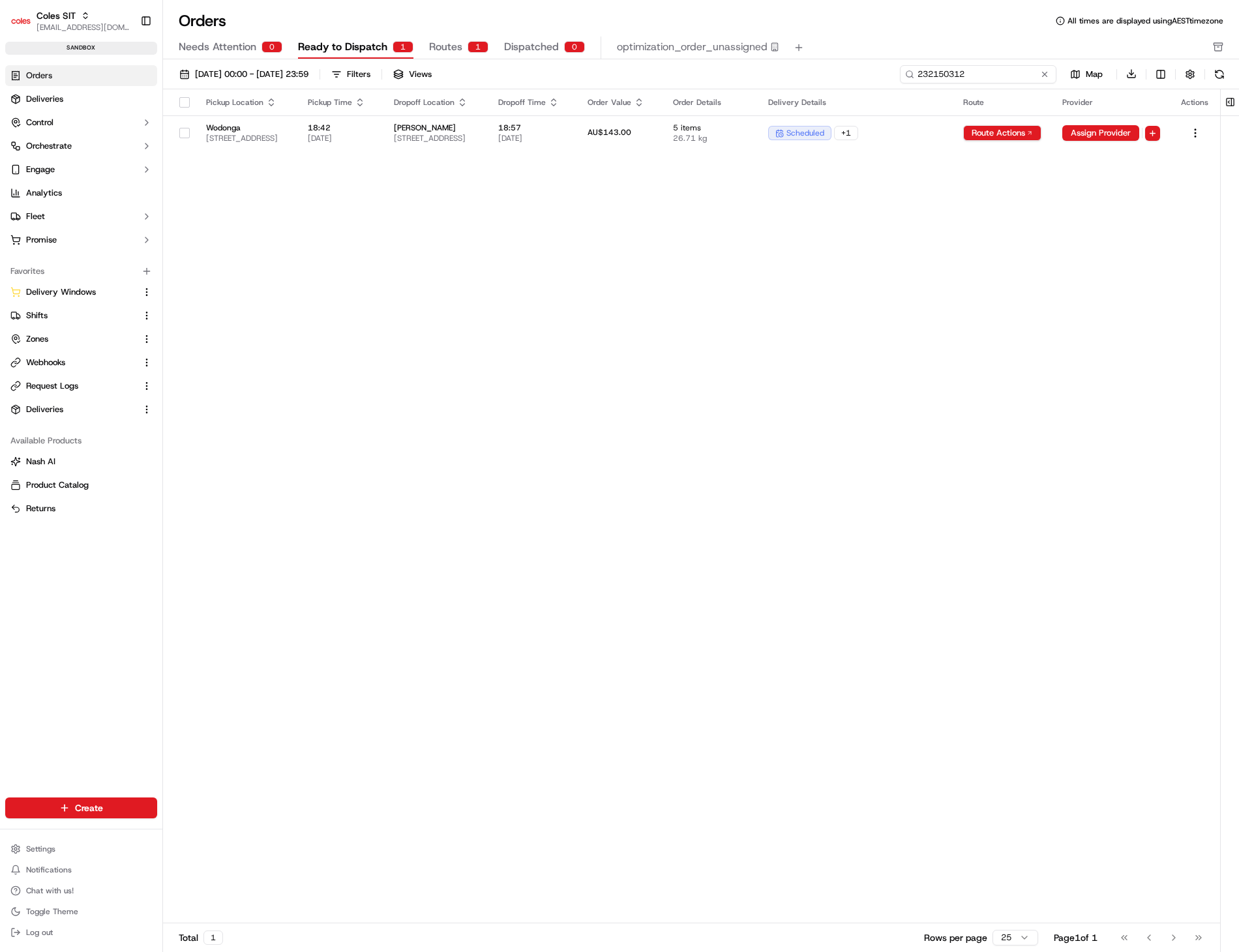
click at [975, 73] on input "232150312" at bounding box center [978, 75] width 157 height 18
click at [977, 73] on input "232150312" at bounding box center [978, 75] width 157 height 18
paste input "127"
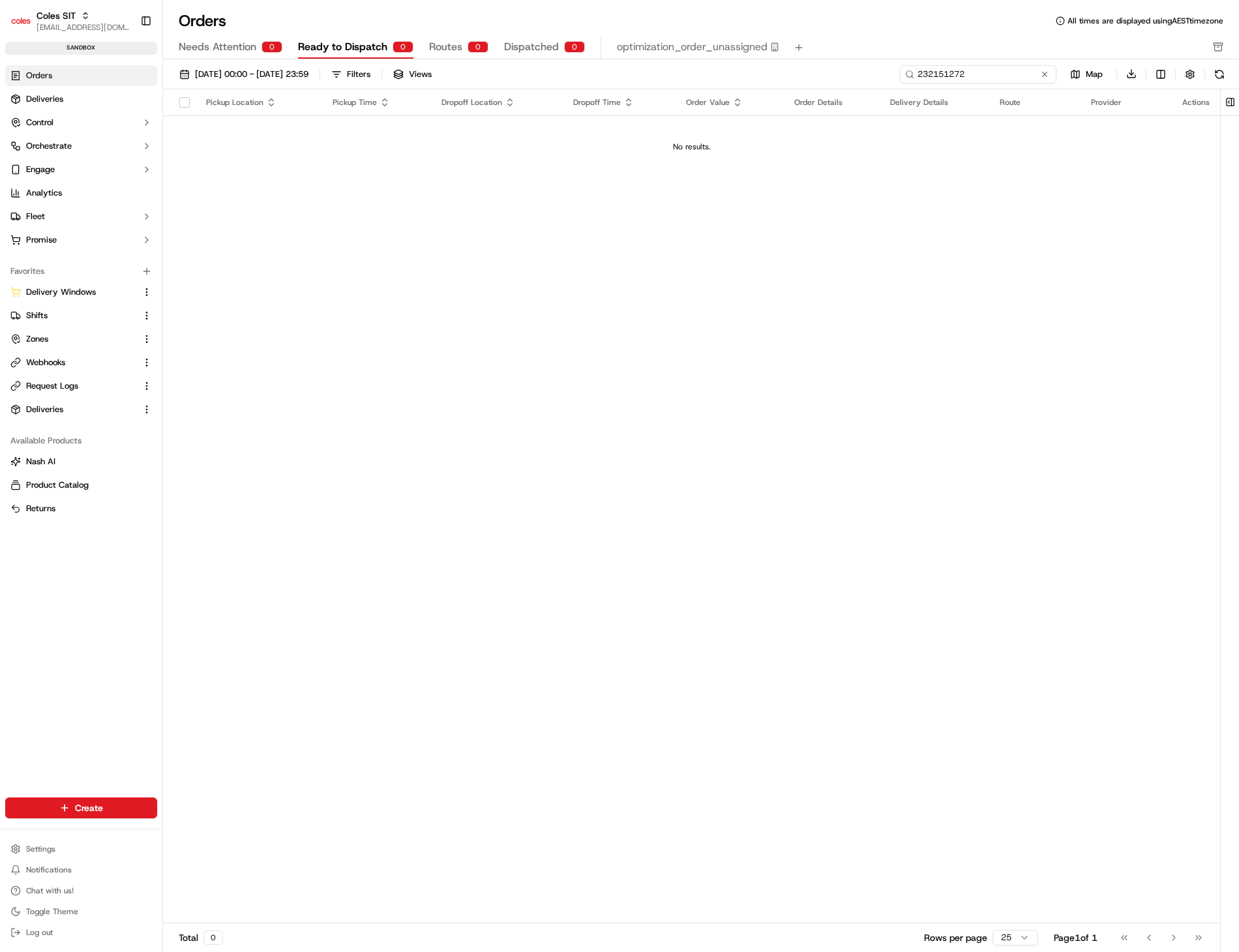
type input "232151272"
click at [56, 81] on link "Orders" at bounding box center [81, 76] width 152 height 21
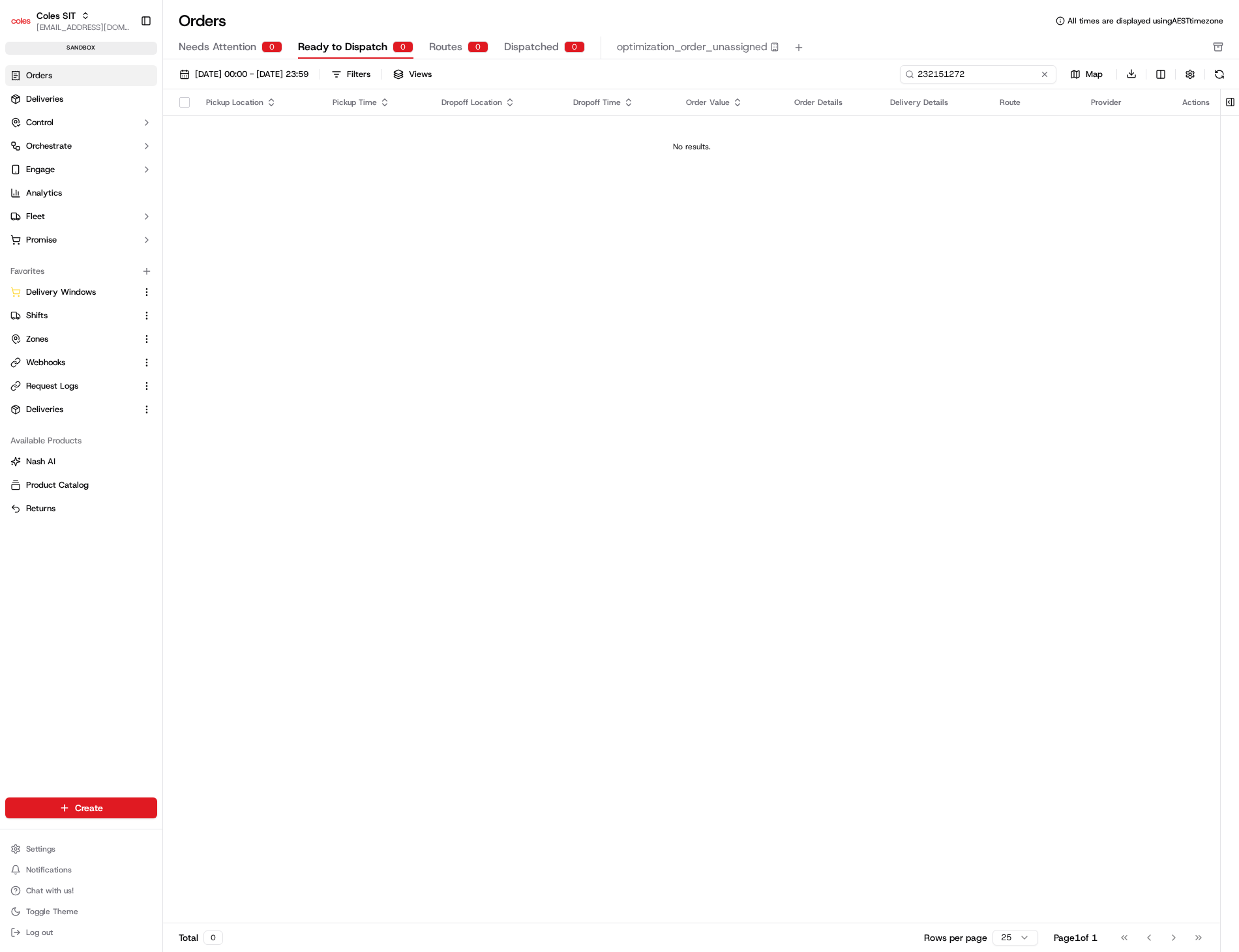
click at [970, 79] on input "232151272" at bounding box center [978, 75] width 157 height 18
click at [309, 73] on span "[DATE] 00:00 - [DATE] 23:59" at bounding box center [252, 75] width 114 height 12
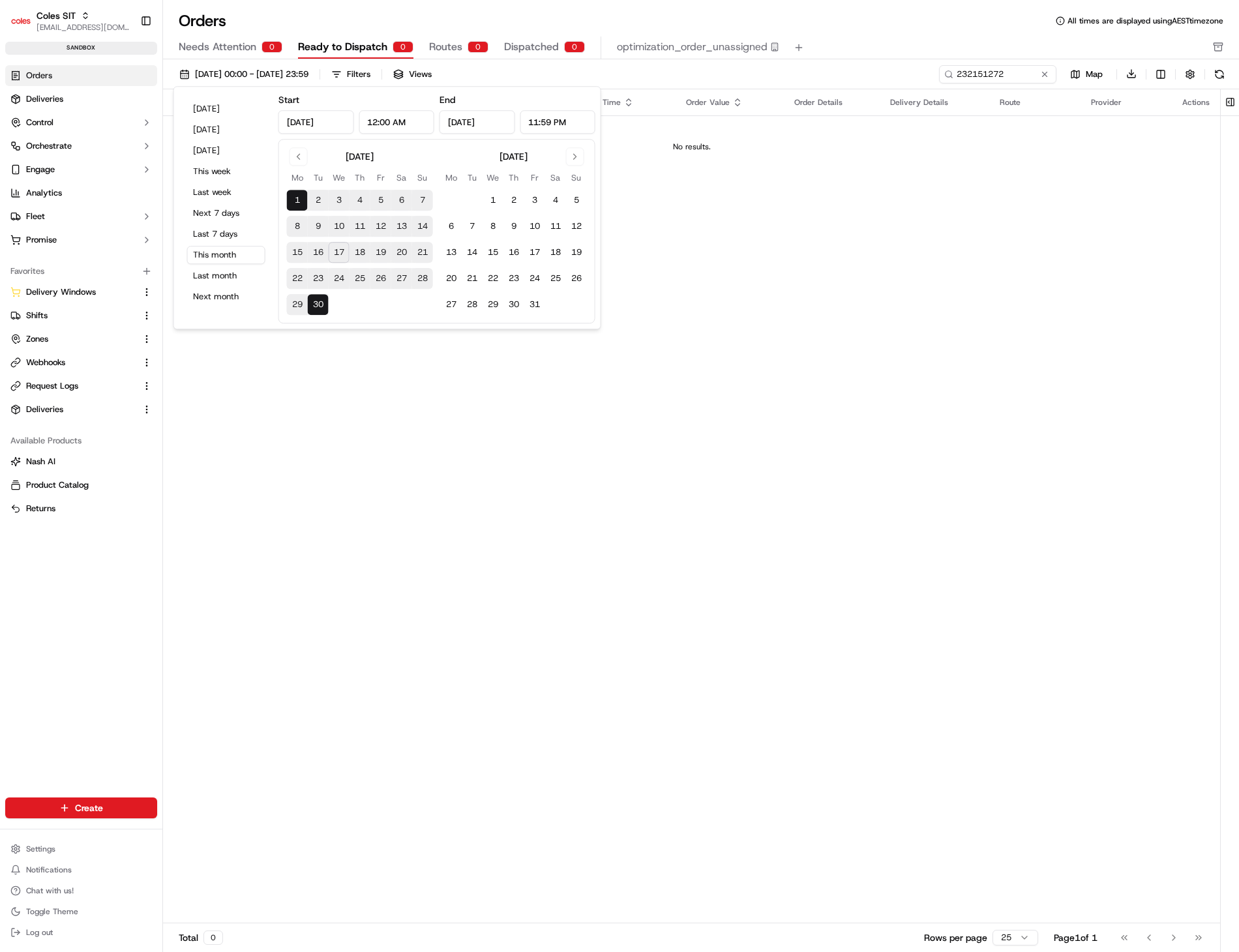
click at [656, 354] on div "Pickup Location Pickup Time Dropoff Location Dropoff Time Order Value Order Det…" at bounding box center [691, 506] width 1057 height 834
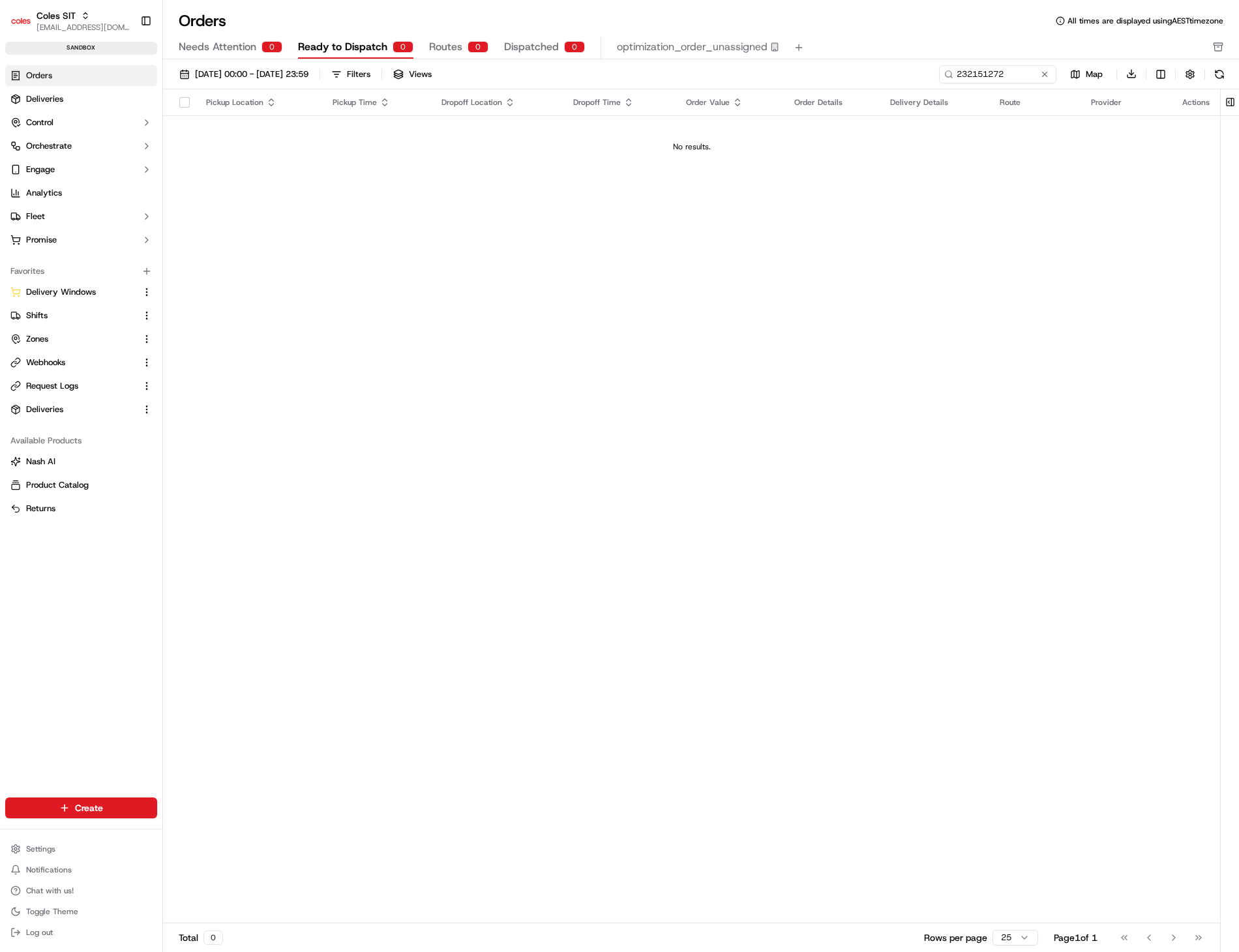
click at [255, 42] on span "Needs Attention" at bounding box center [217, 47] width 77 height 16
click at [326, 42] on span "Ready to Dispatch" at bounding box center [342, 47] width 89 height 16
click at [435, 40] on span "Routes" at bounding box center [445, 47] width 33 height 16
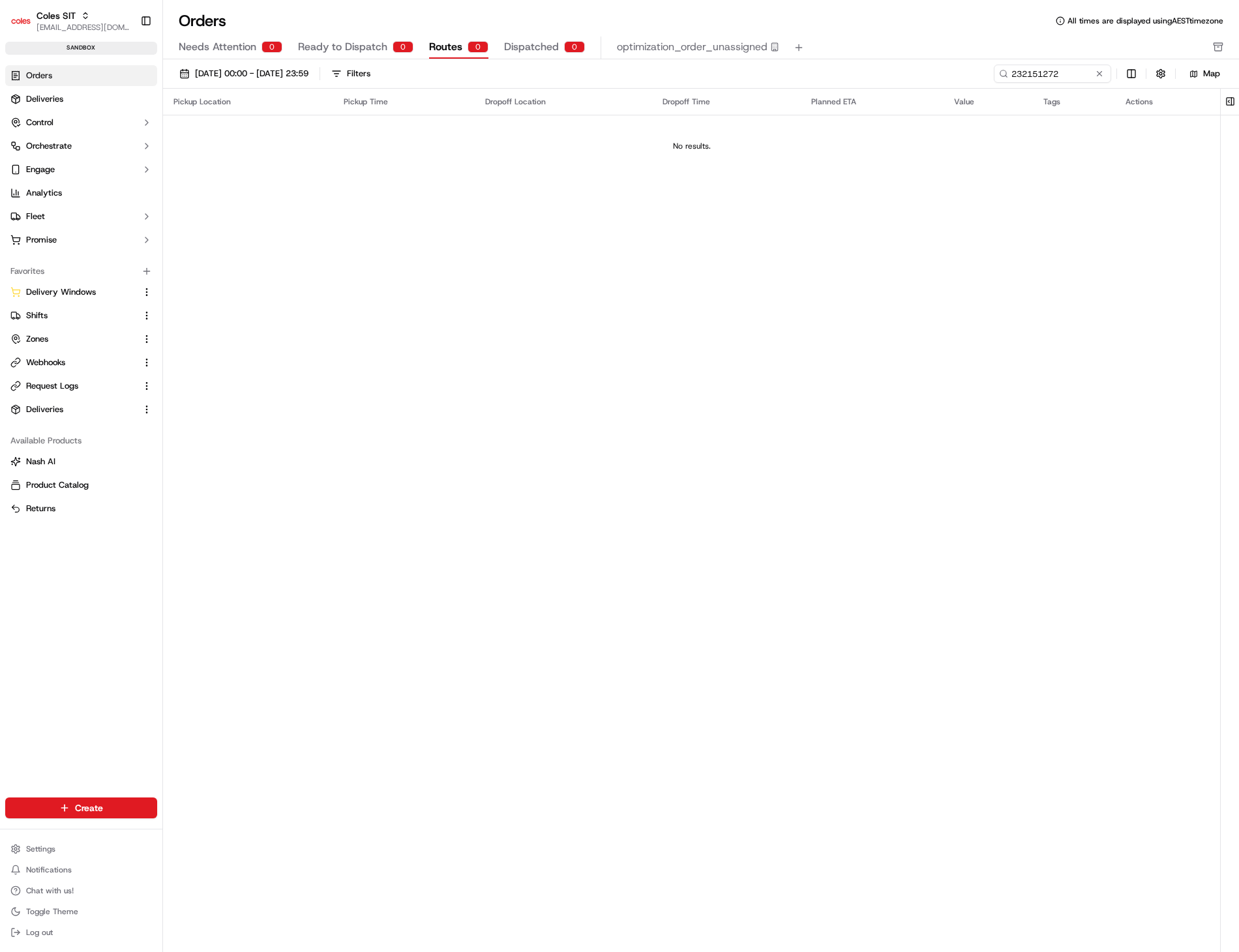
click at [515, 39] on span "Dispatched" at bounding box center [531, 47] width 55 height 16
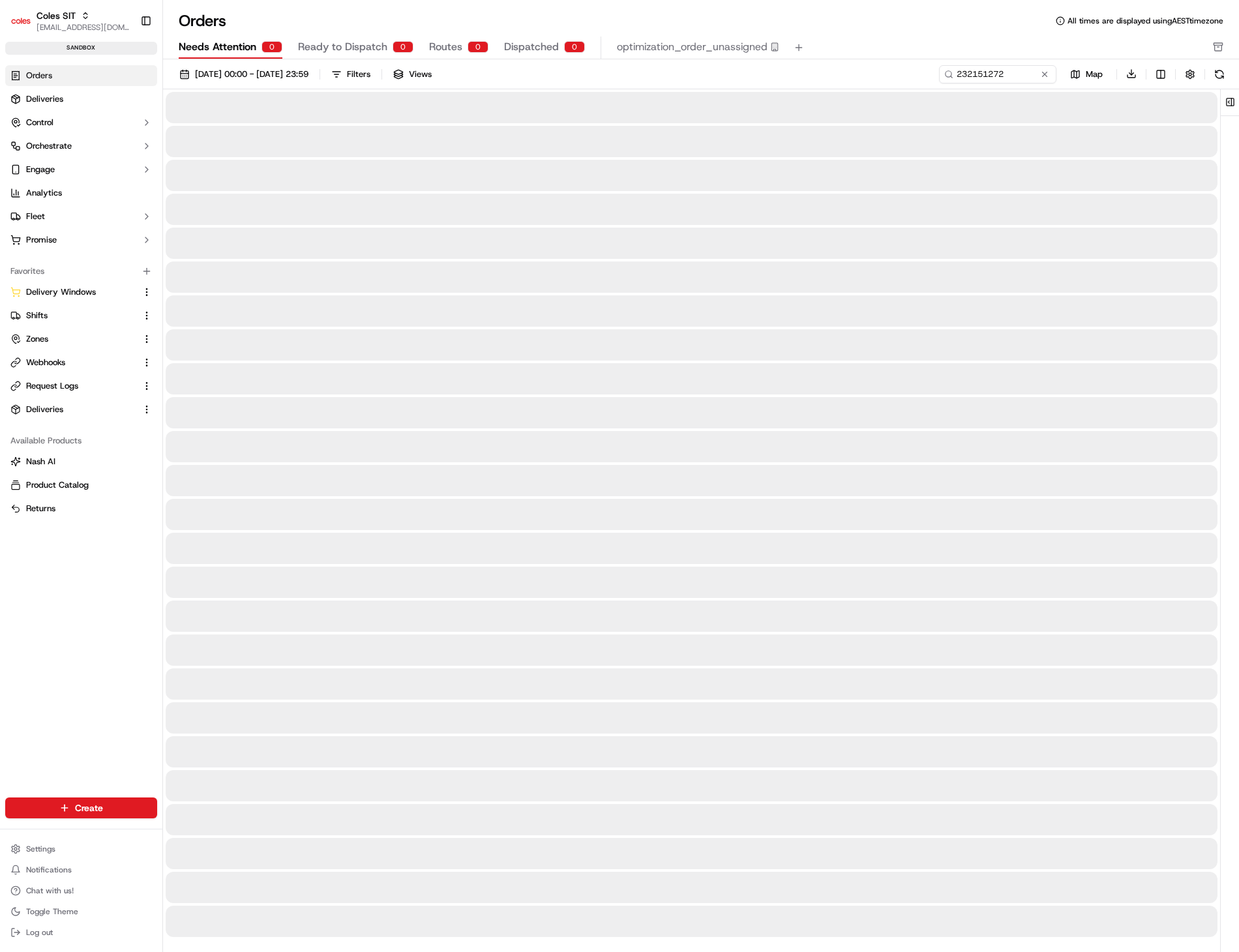
click at [200, 49] on span "Needs Attention" at bounding box center [217, 47] width 77 height 16
click at [334, 48] on span "Ready to Dispatch" at bounding box center [342, 47] width 89 height 16
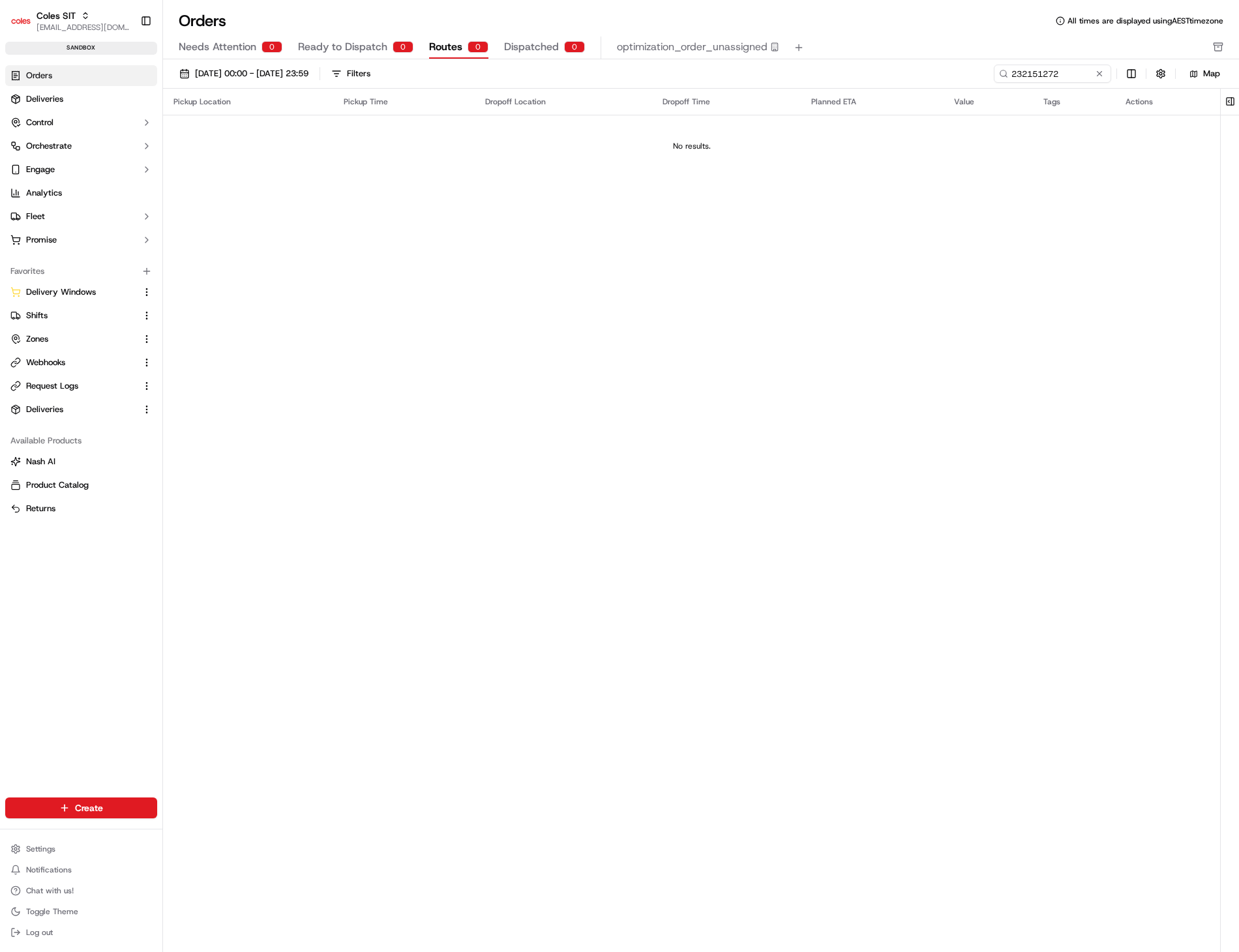
click at [453, 44] on span "Routes" at bounding box center [445, 47] width 33 height 16
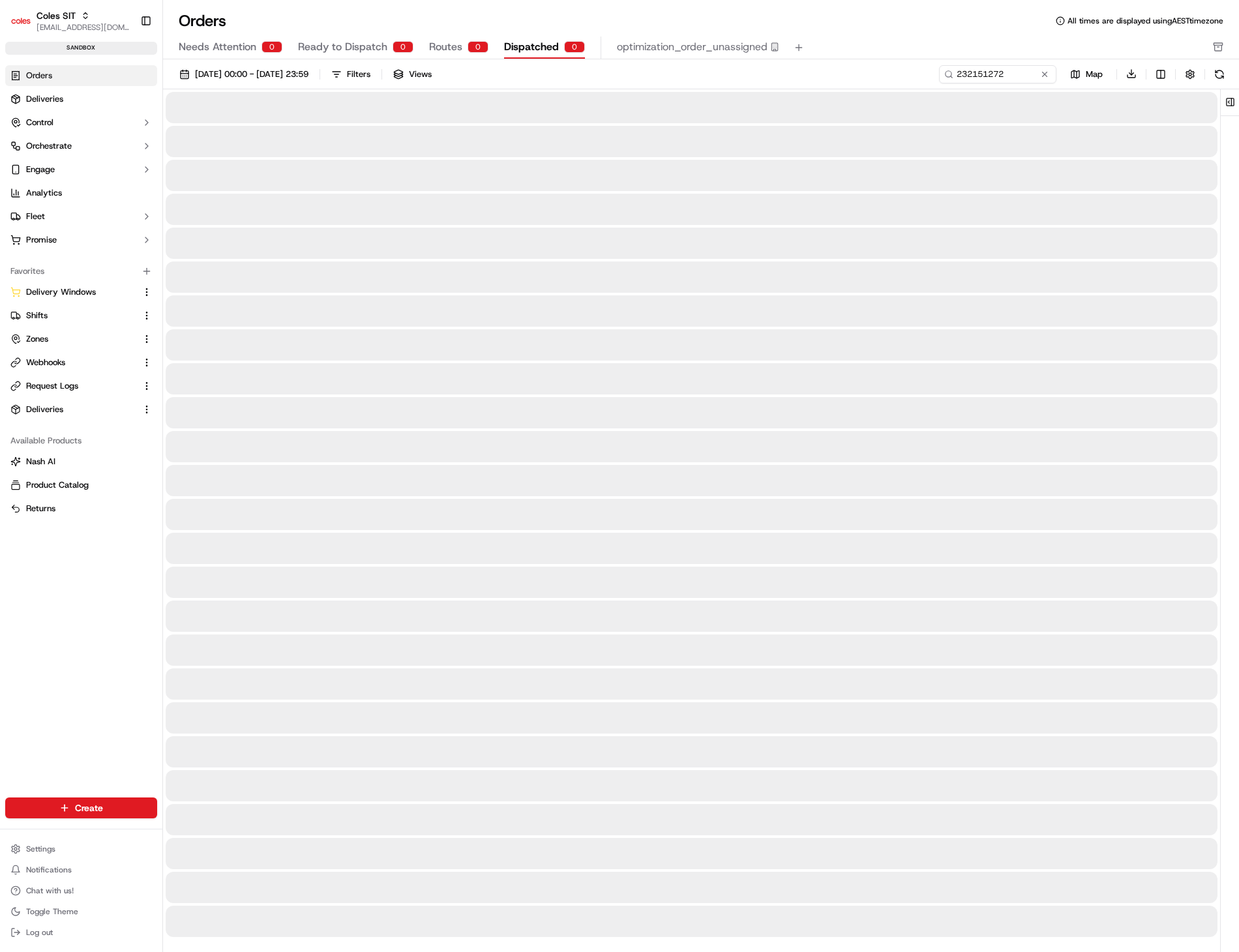
click at [515, 42] on span "Dispatched" at bounding box center [531, 47] width 55 height 16
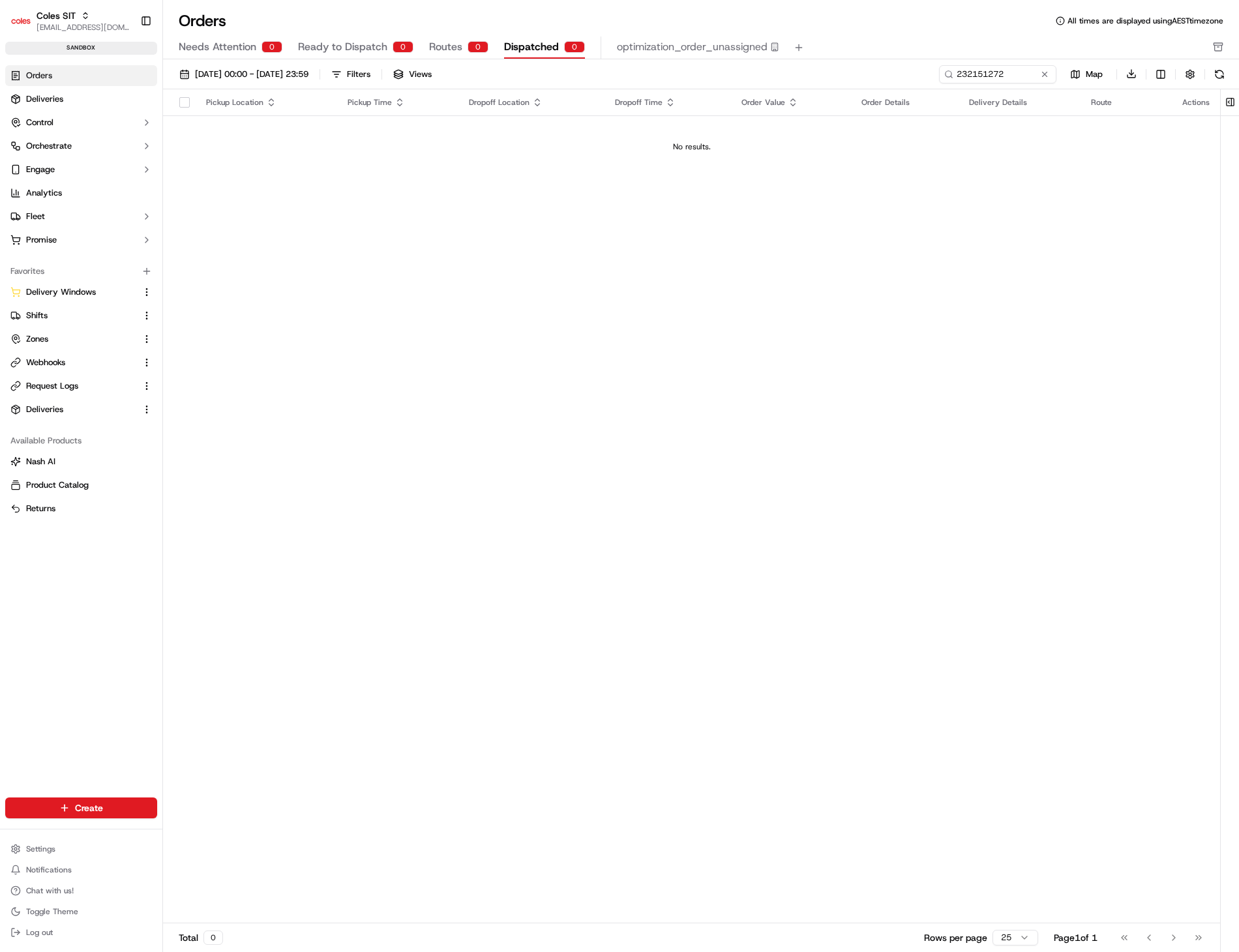
click at [442, 46] on span "Routes" at bounding box center [445, 47] width 33 height 16
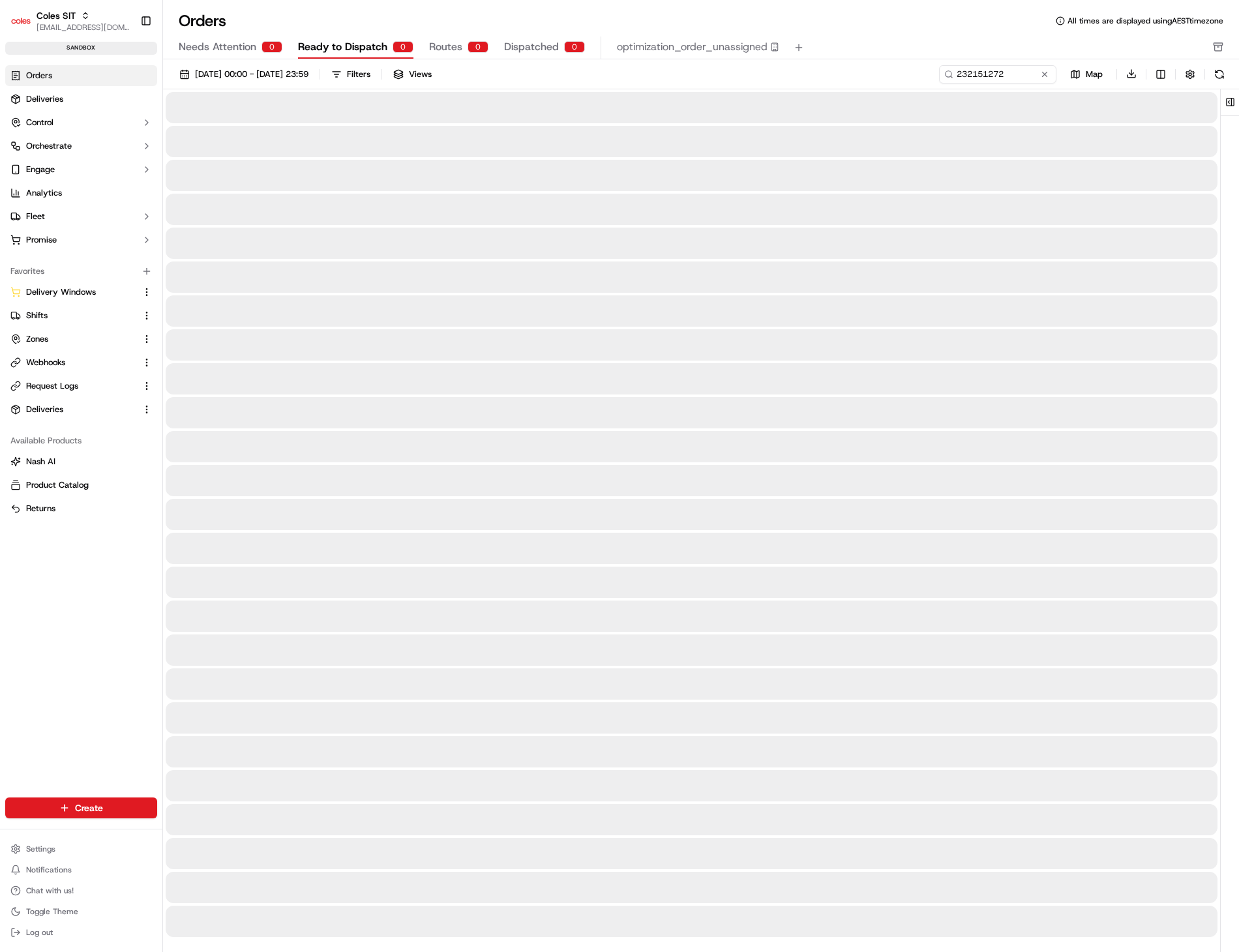
drag, startPoint x: 363, startPoint y: 50, endPoint x: 258, endPoint y: 55, distance: 105.1
click at [361, 50] on span "Ready to Dispatch" at bounding box center [342, 47] width 89 height 16
click at [202, 51] on span "Needs Attention" at bounding box center [217, 47] width 77 height 16
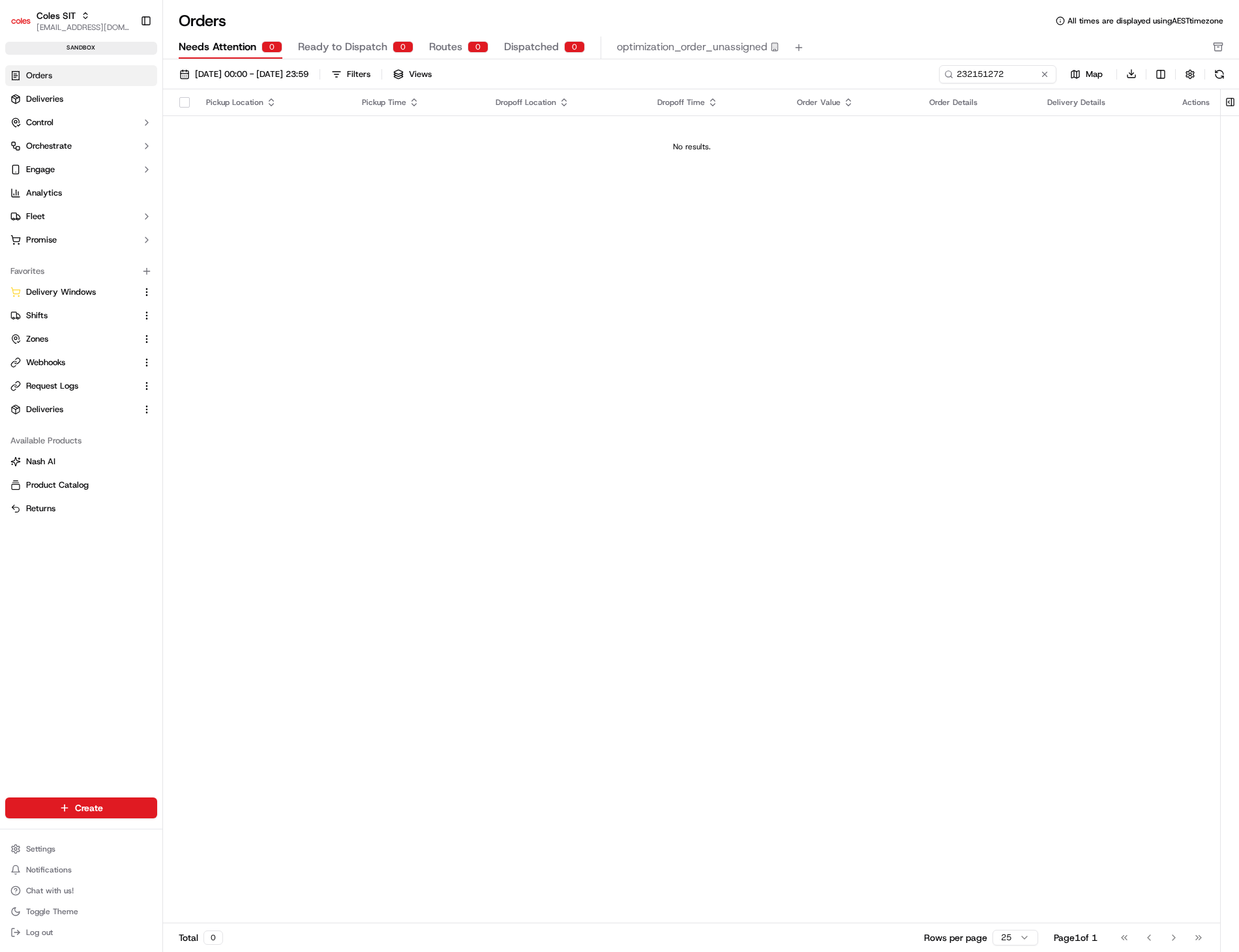
click at [331, 48] on span "Ready to Dispatch" at bounding box center [342, 47] width 89 height 16
click at [432, 54] on span "Routes" at bounding box center [445, 47] width 33 height 16
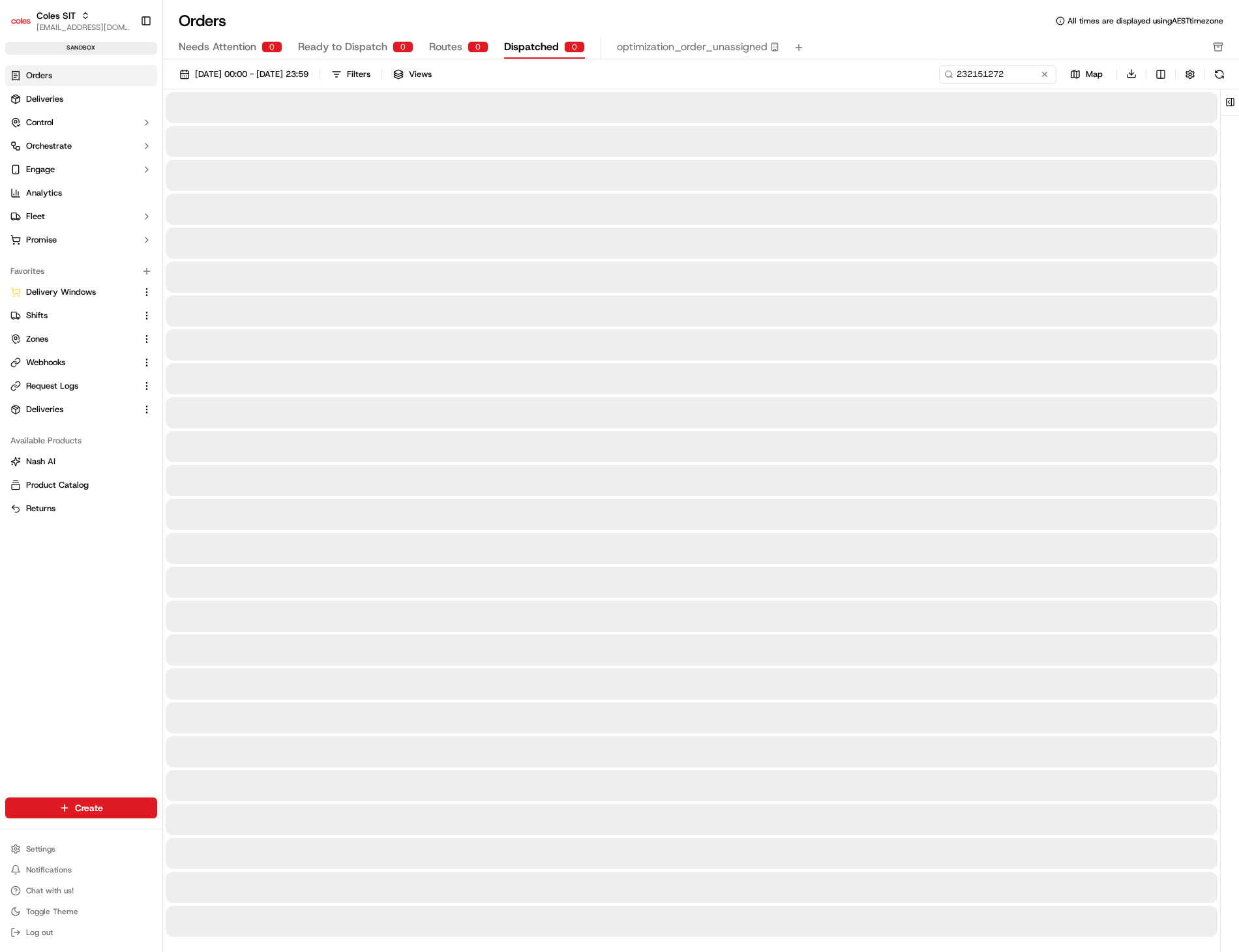
click at [522, 44] on span "Dispatched" at bounding box center [531, 47] width 55 height 16
